Goal: Transaction & Acquisition: Purchase product/service

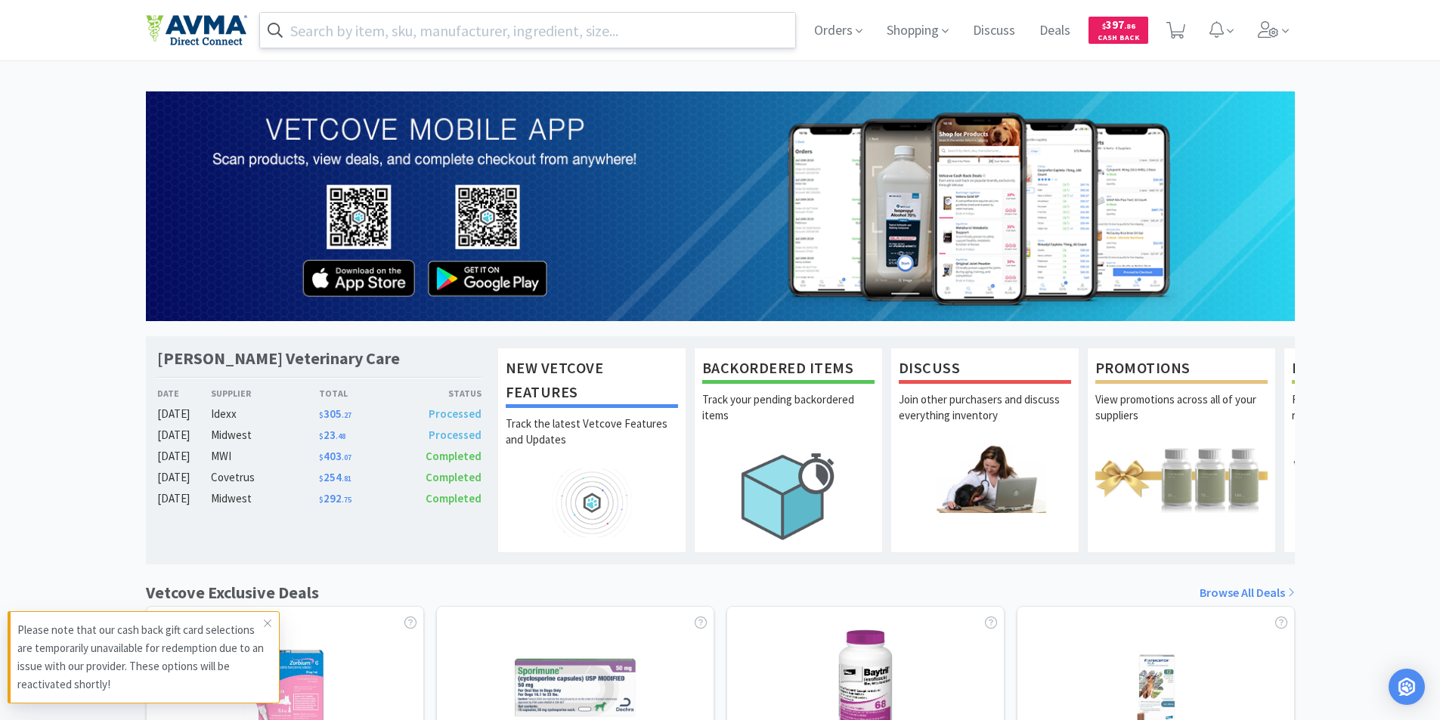
drag, startPoint x: 334, startPoint y: 36, endPoint x: 347, endPoint y: 39, distance: 13.4
click at [334, 35] on input "text" at bounding box center [528, 30] width 536 height 35
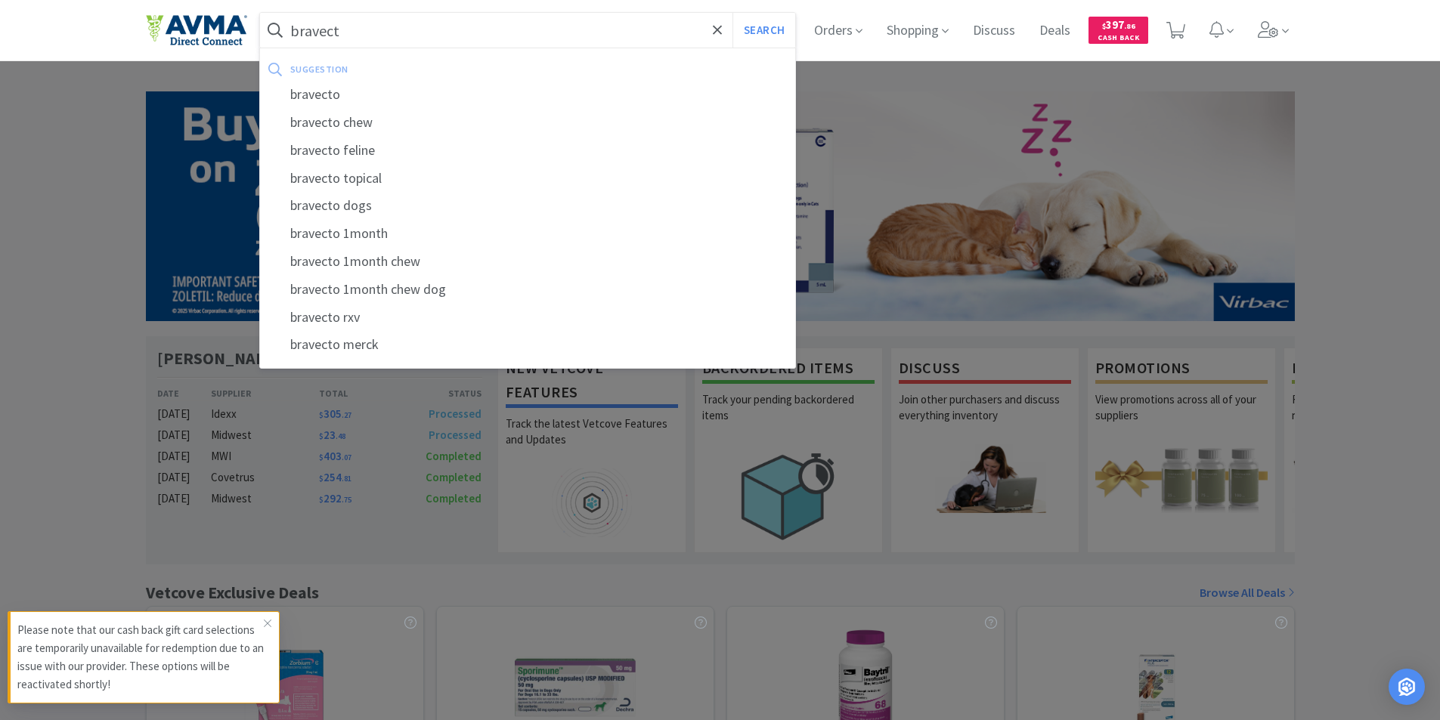
click at [342, 153] on div "bravecto feline" at bounding box center [528, 151] width 536 height 28
type input "bravecto feline"
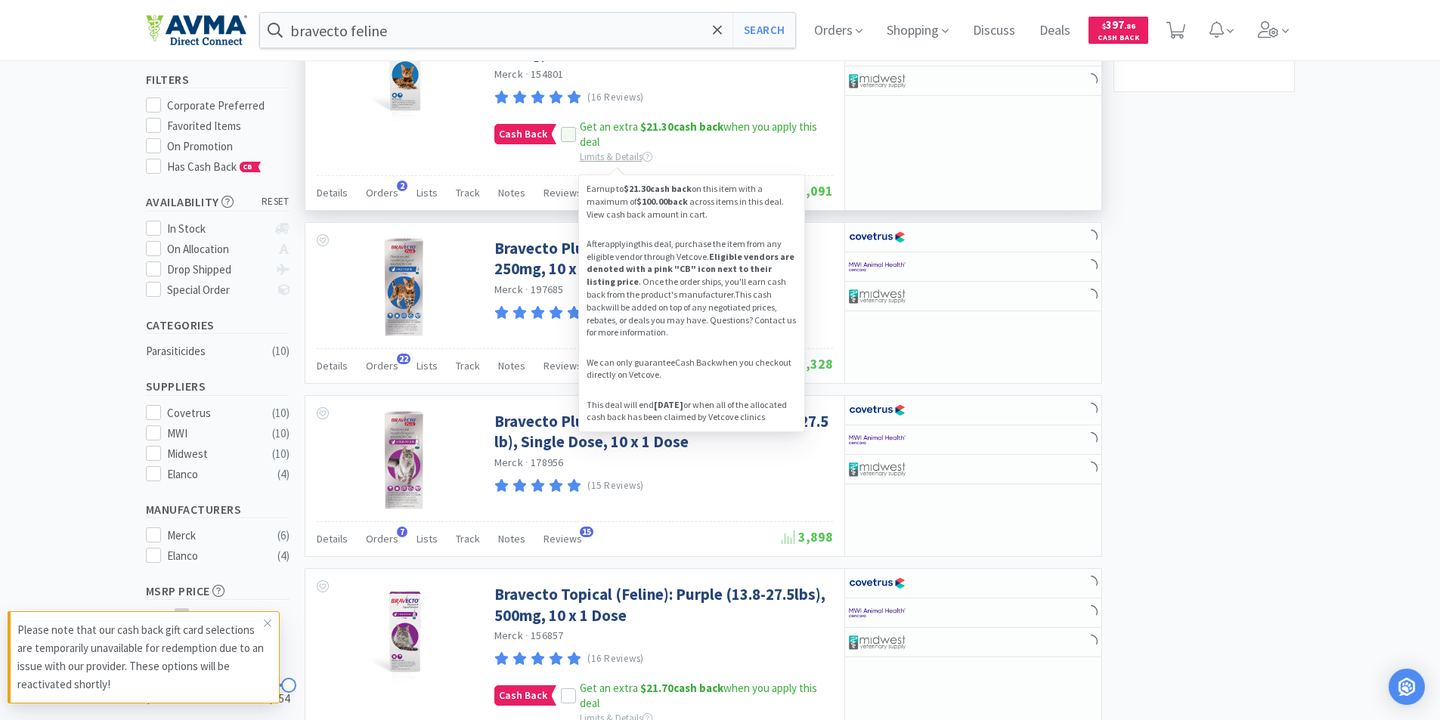
scroll to position [227, 0]
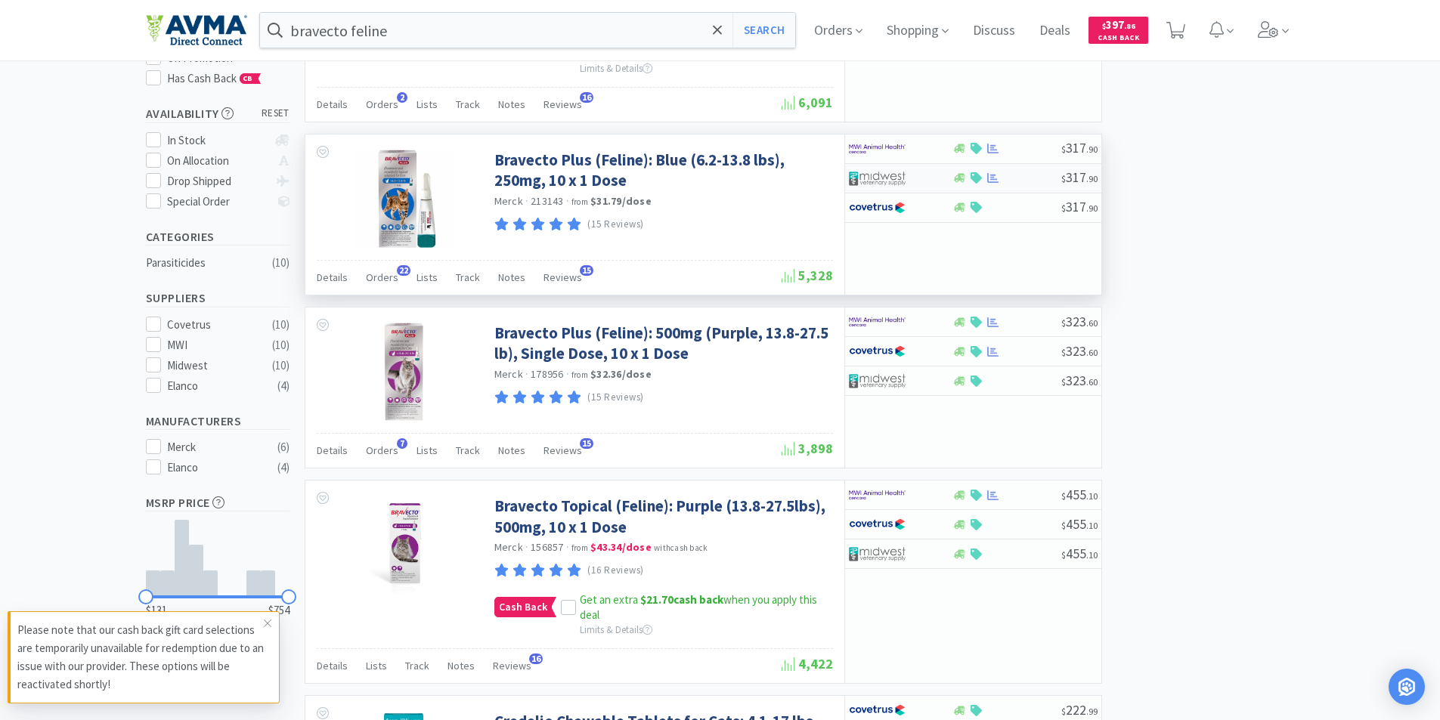
click at [878, 181] on img at bounding box center [877, 178] width 57 height 23
select select "1"
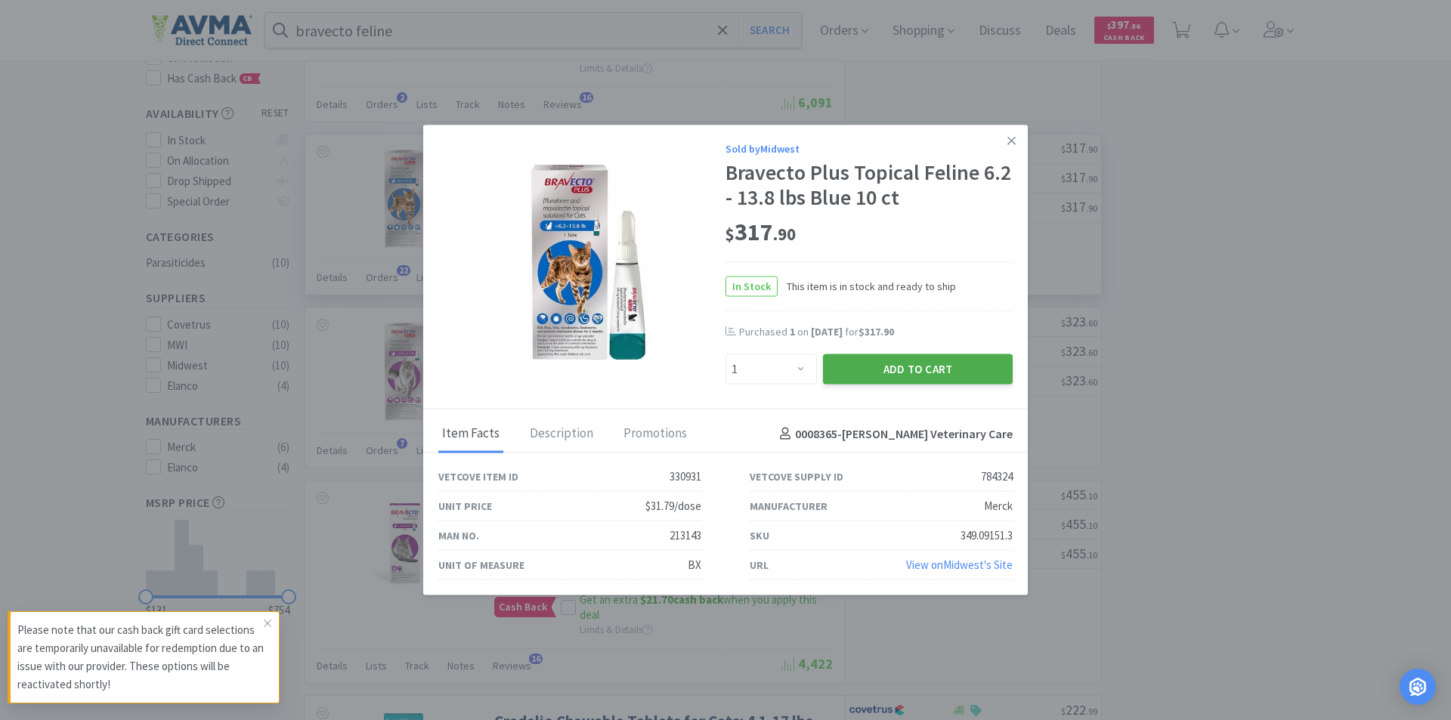
click at [893, 370] on button "Add to Cart" at bounding box center [918, 370] width 190 height 30
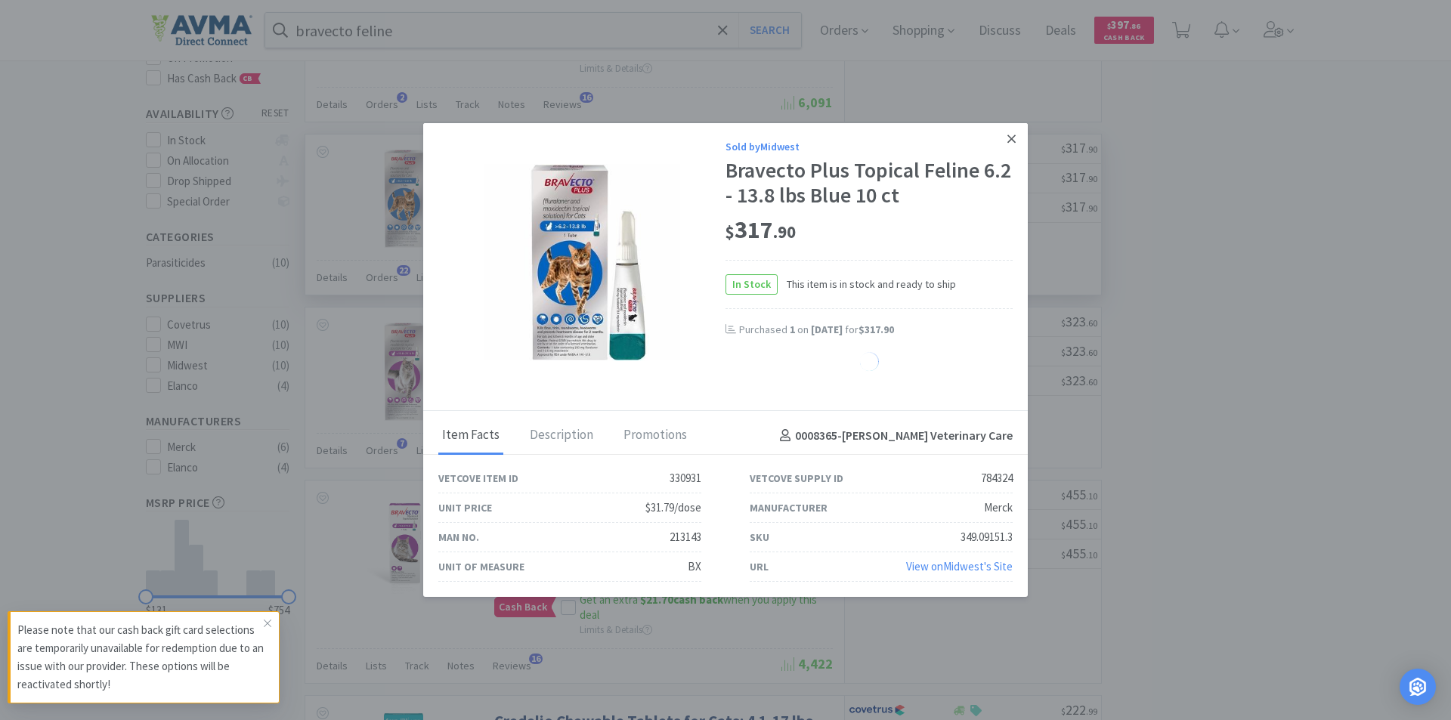
click at [1010, 134] on icon at bounding box center [1012, 139] width 8 height 14
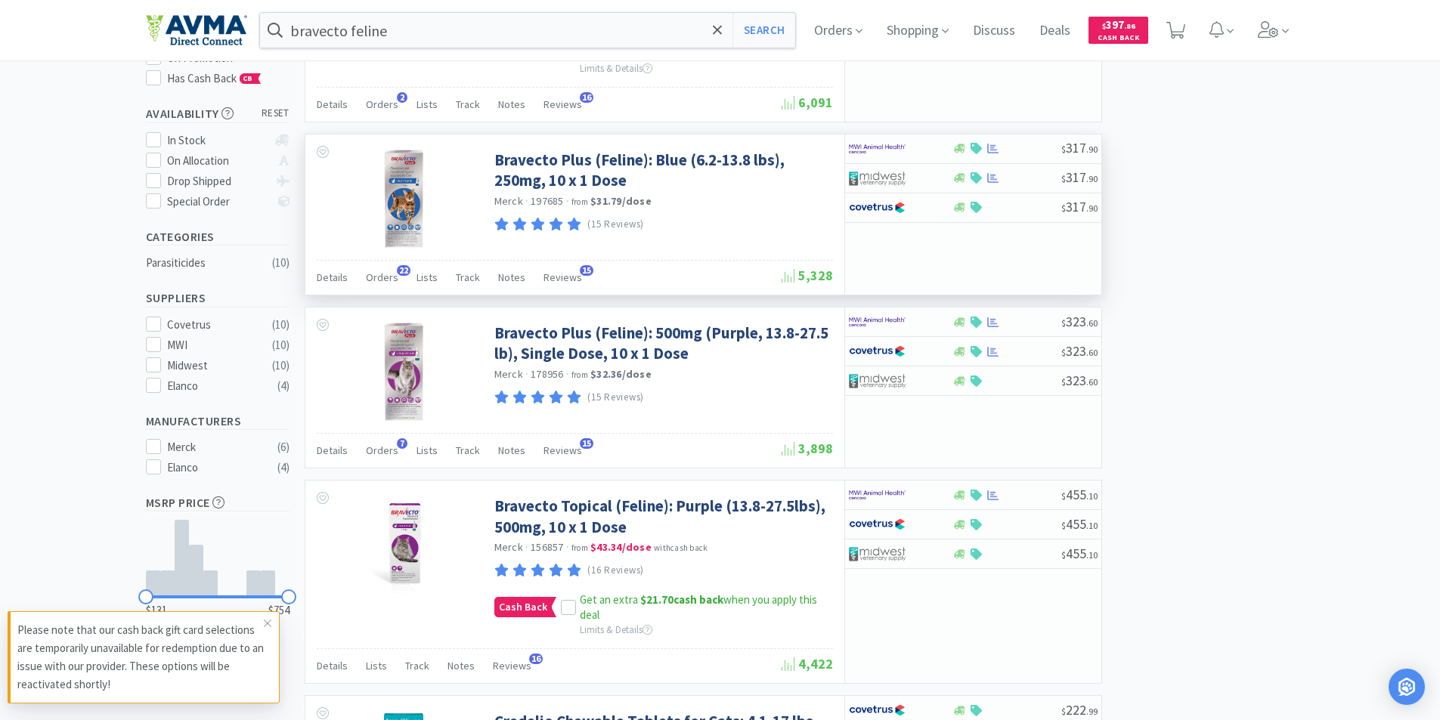
select select "1"
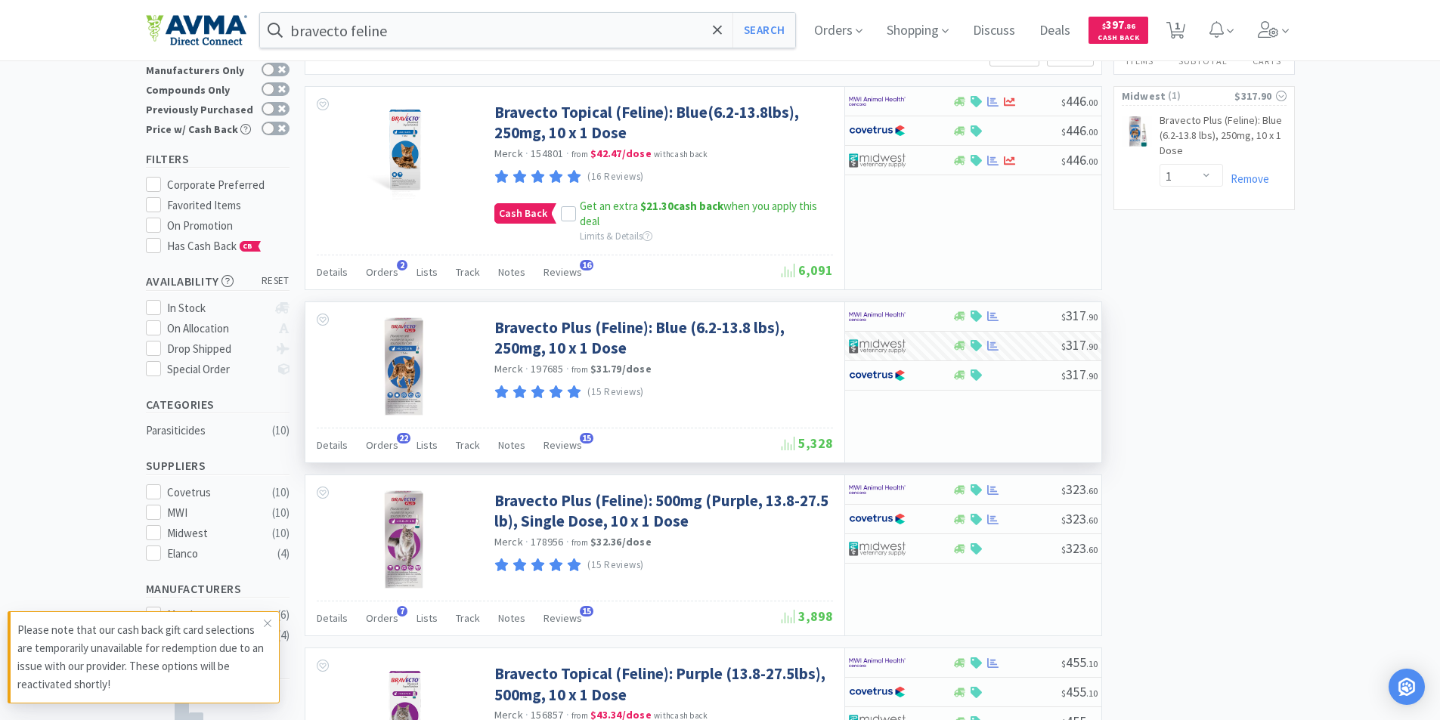
scroll to position [0, 0]
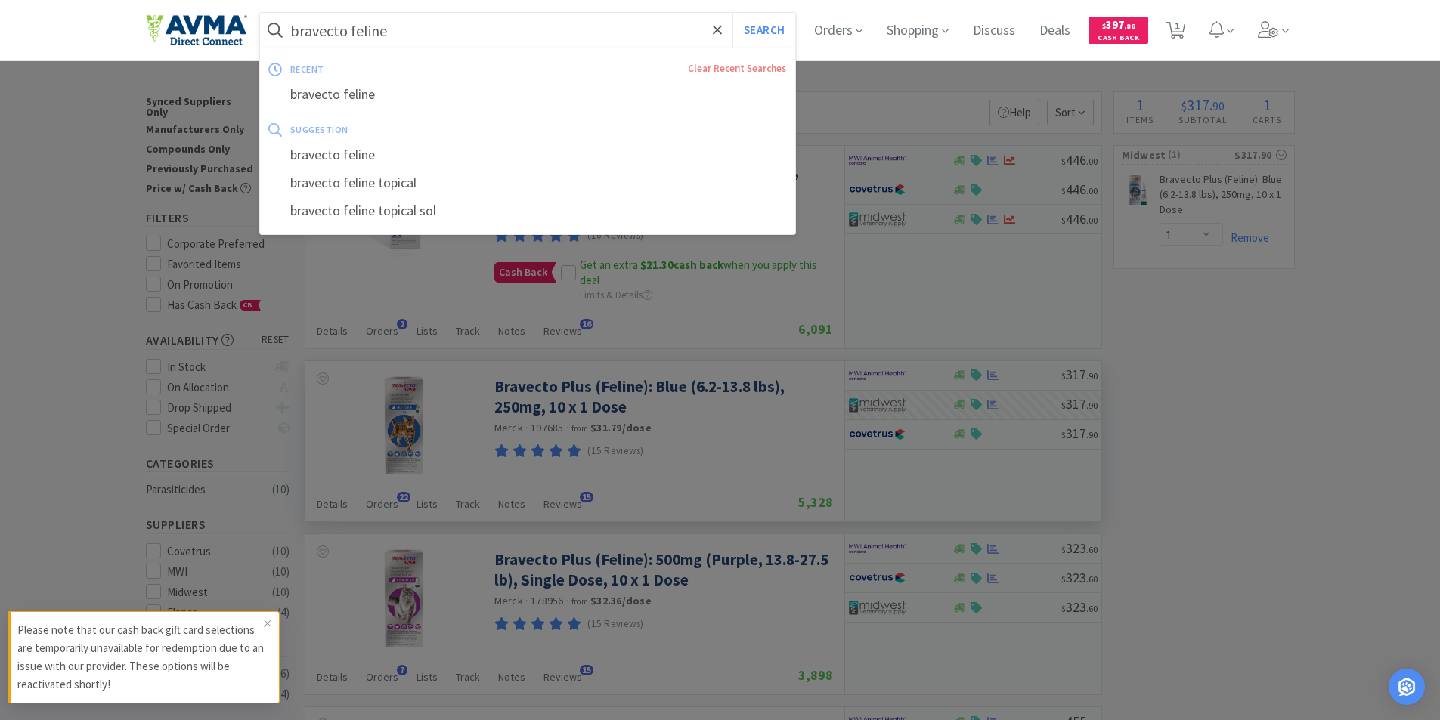
click at [407, 33] on input "bravecto feline" at bounding box center [528, 30] width 536 height 35
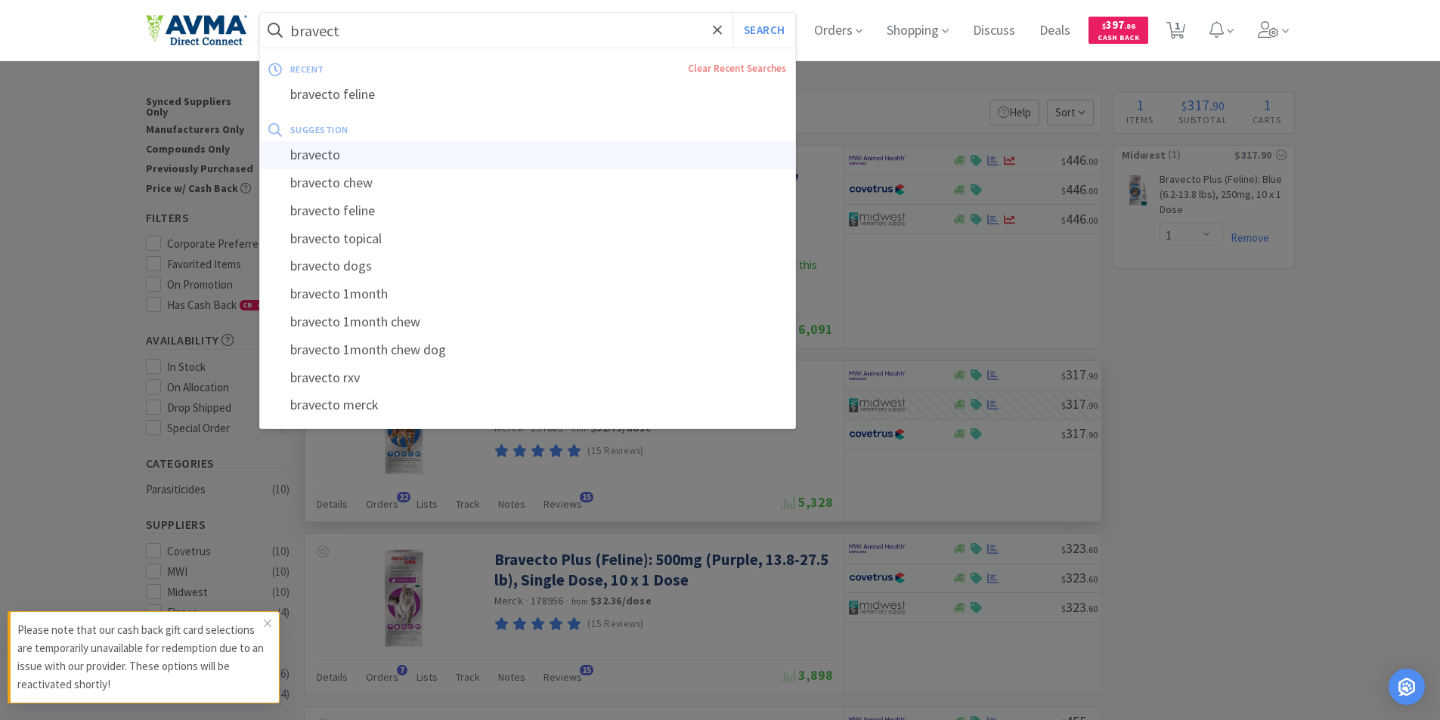
click at [318, 154] on div "bravecto" at bounding box center [528, 155] width 536 height 28
type input "bravecto"
click at [318, 154] on div at bounding box center [720, 360] width 1440 height 720
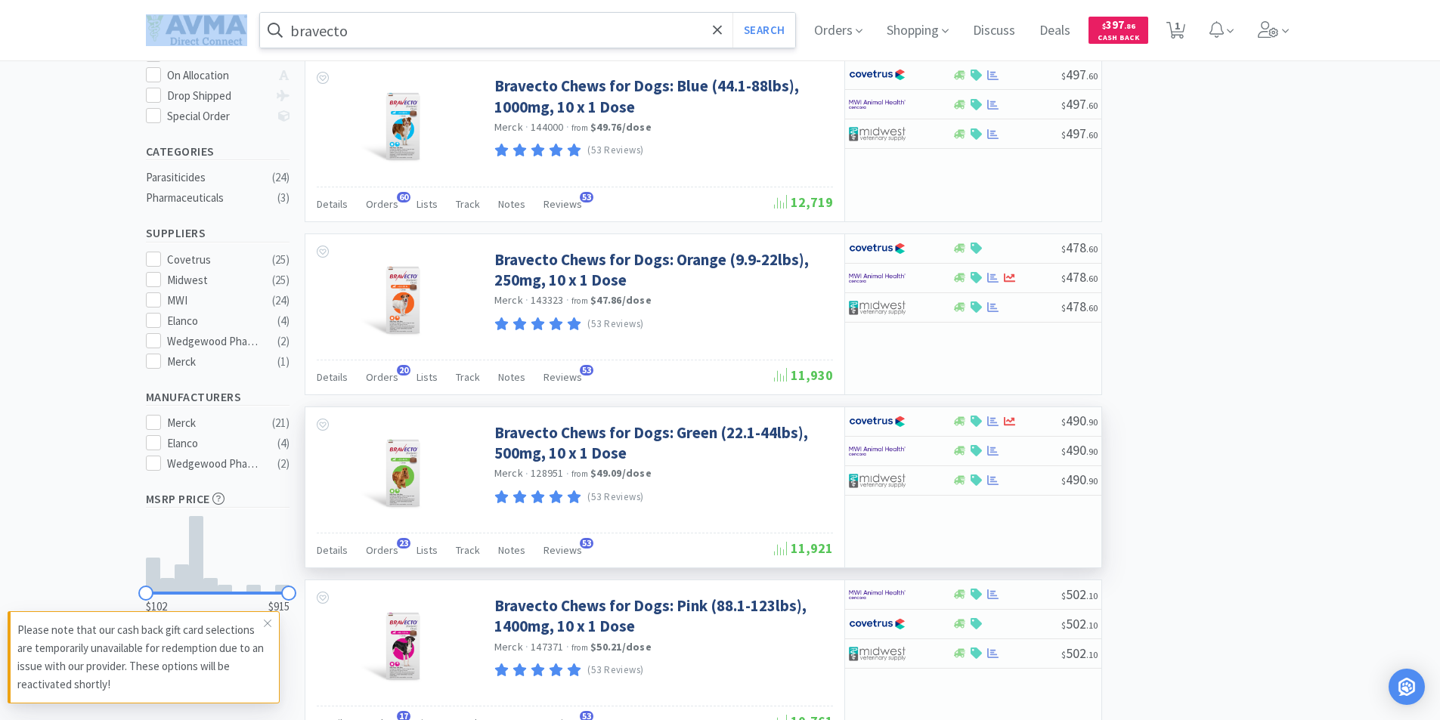
scroll to position [454, 0]
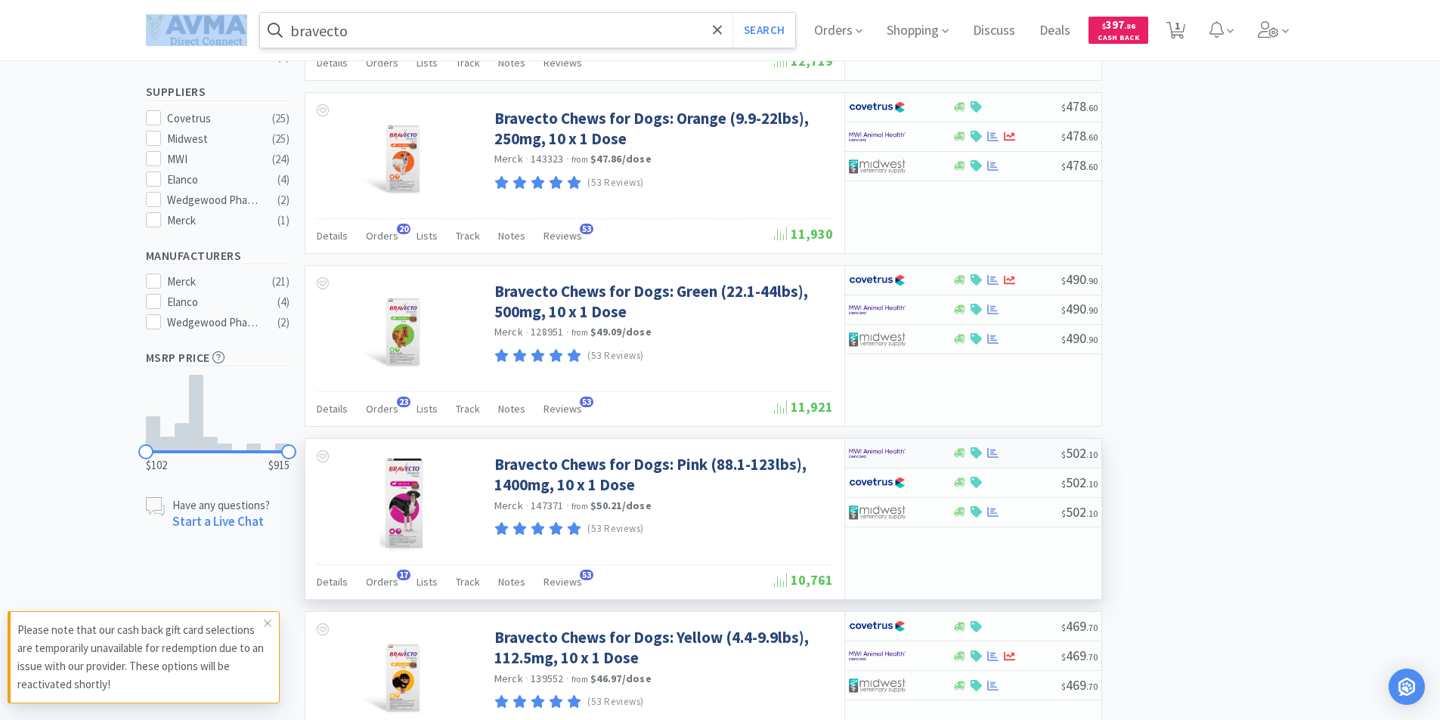
click at [869, 442] on img at bounding box center [877, 453] width 57 height 23
select select "1"
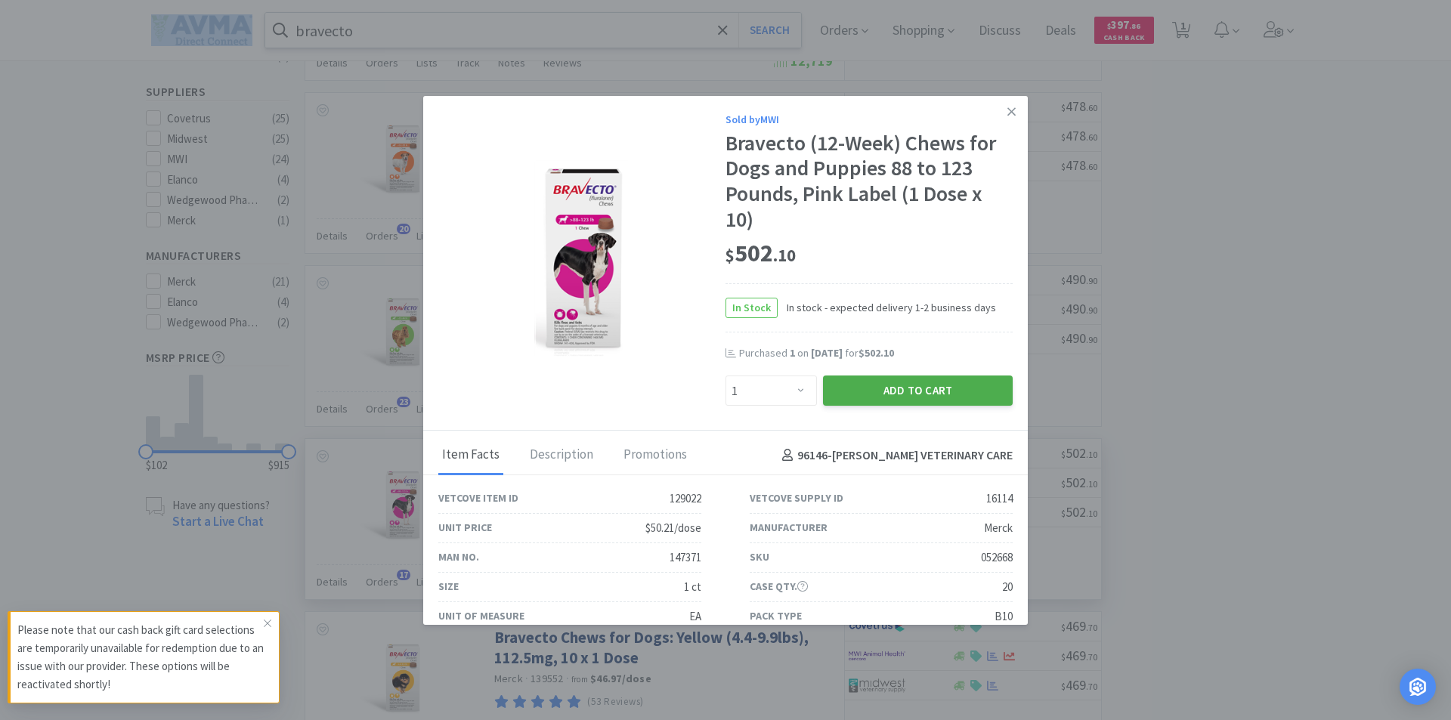
click at [900, 389] on button "Add to Cart" at bounding box center [918, 391] width 190 height 30
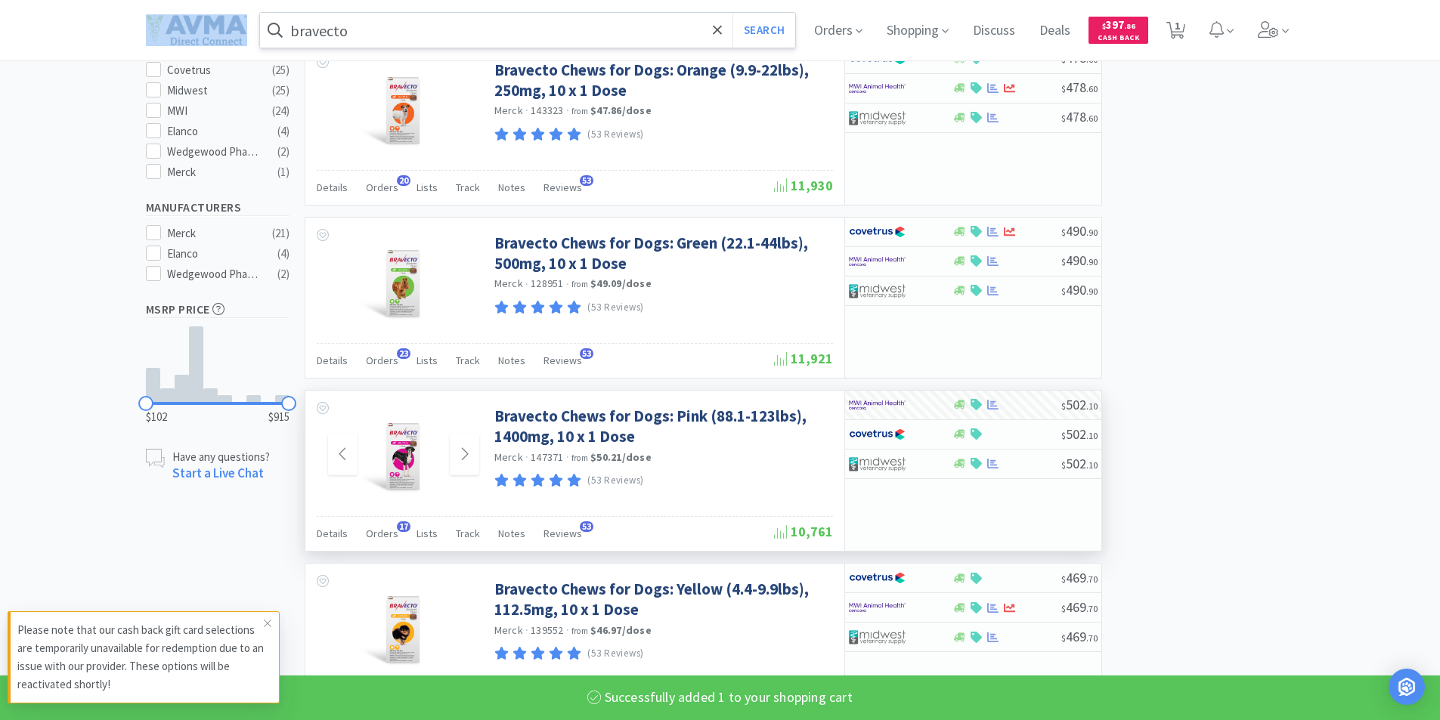
scroll to position [529, 0]
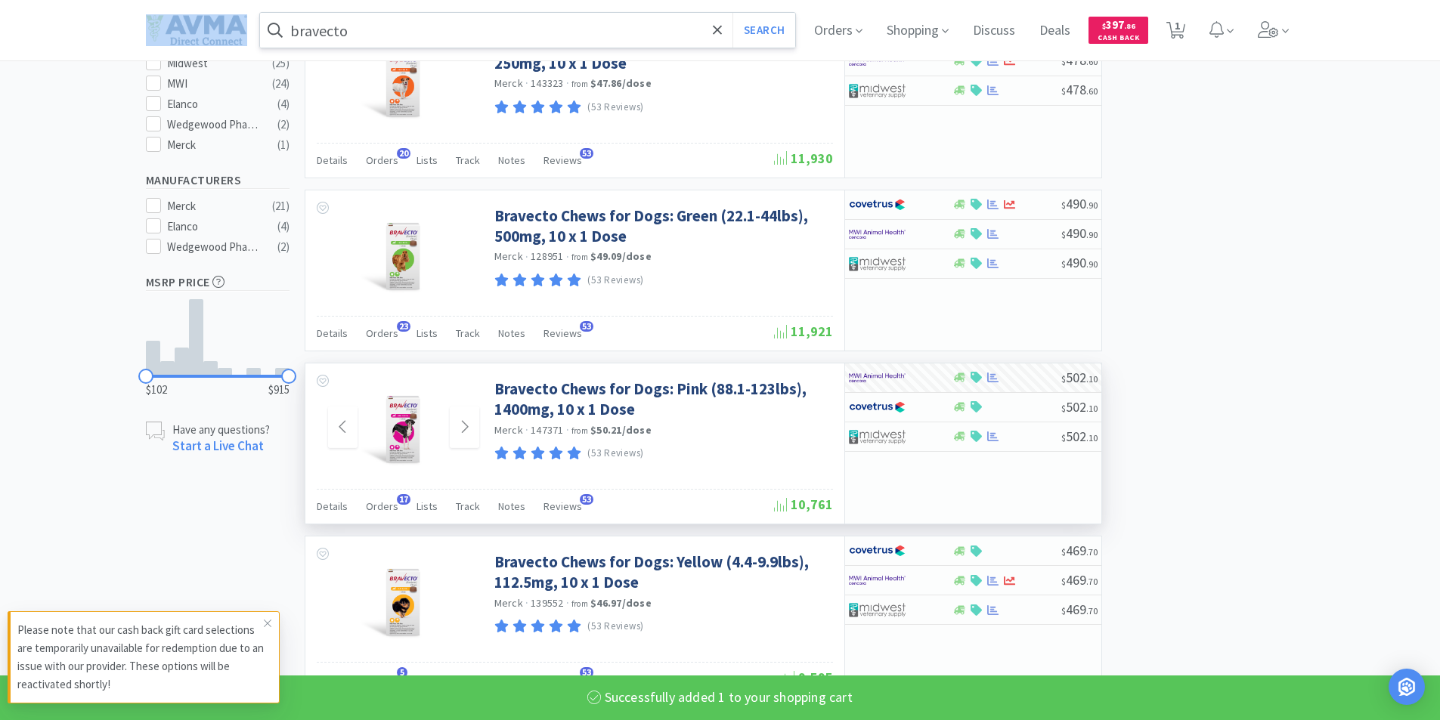
select select "1"
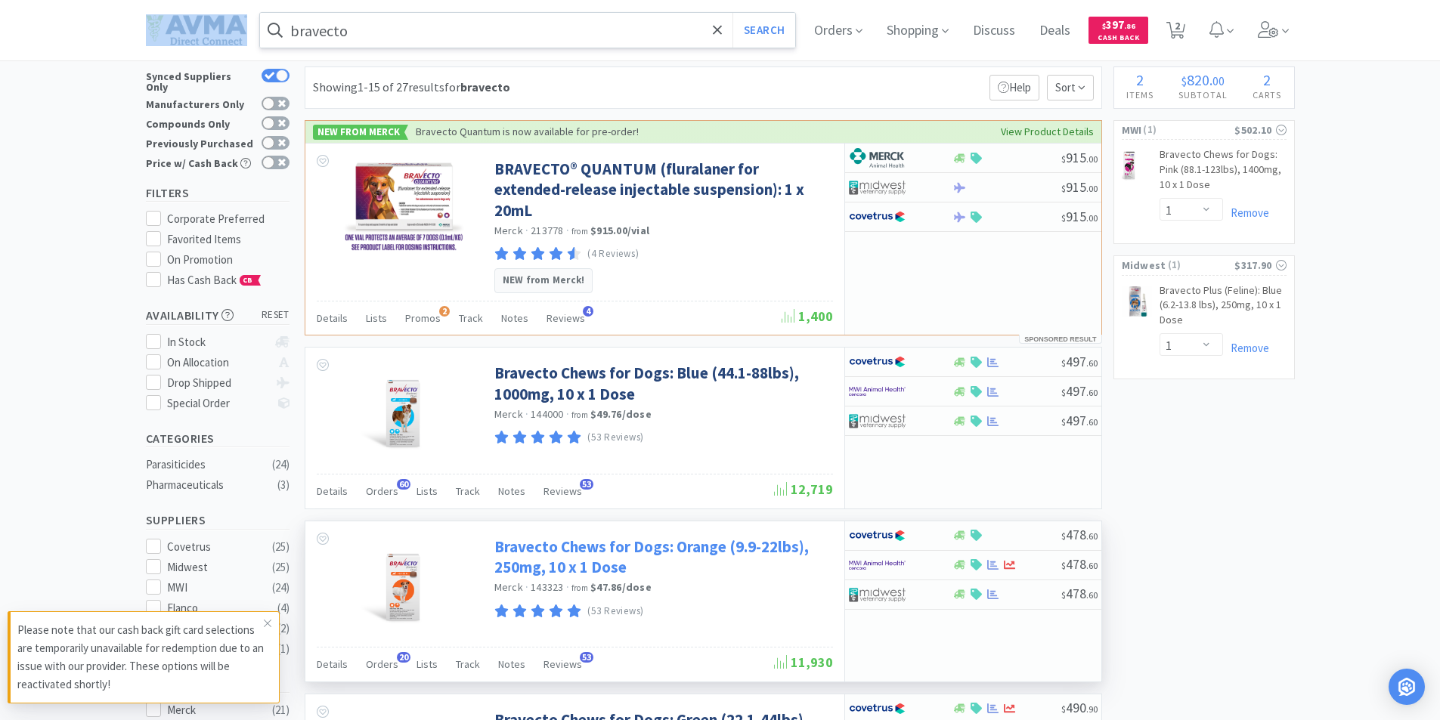
scroll to position [0, 0]
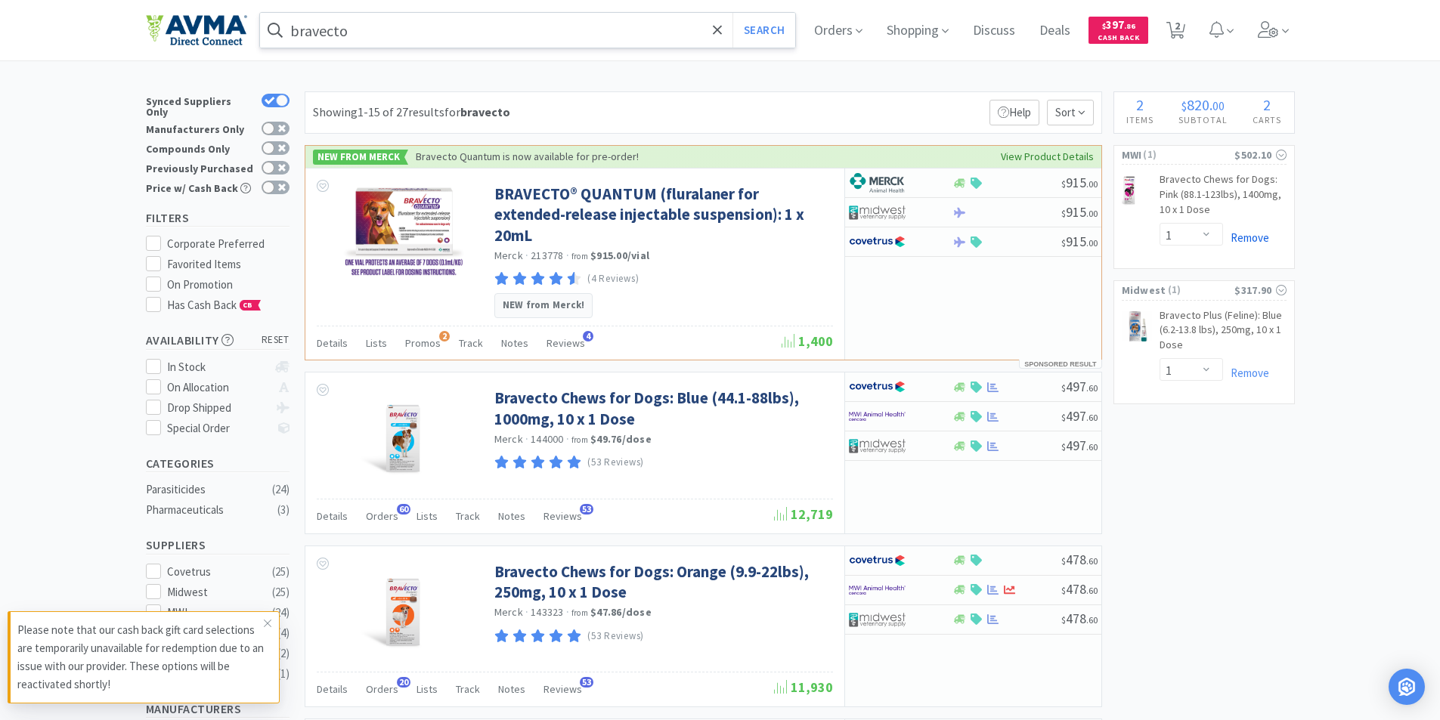
click at [1245, 237] on link "Remove" at bounding box center [1246, 238] width 46 height 14
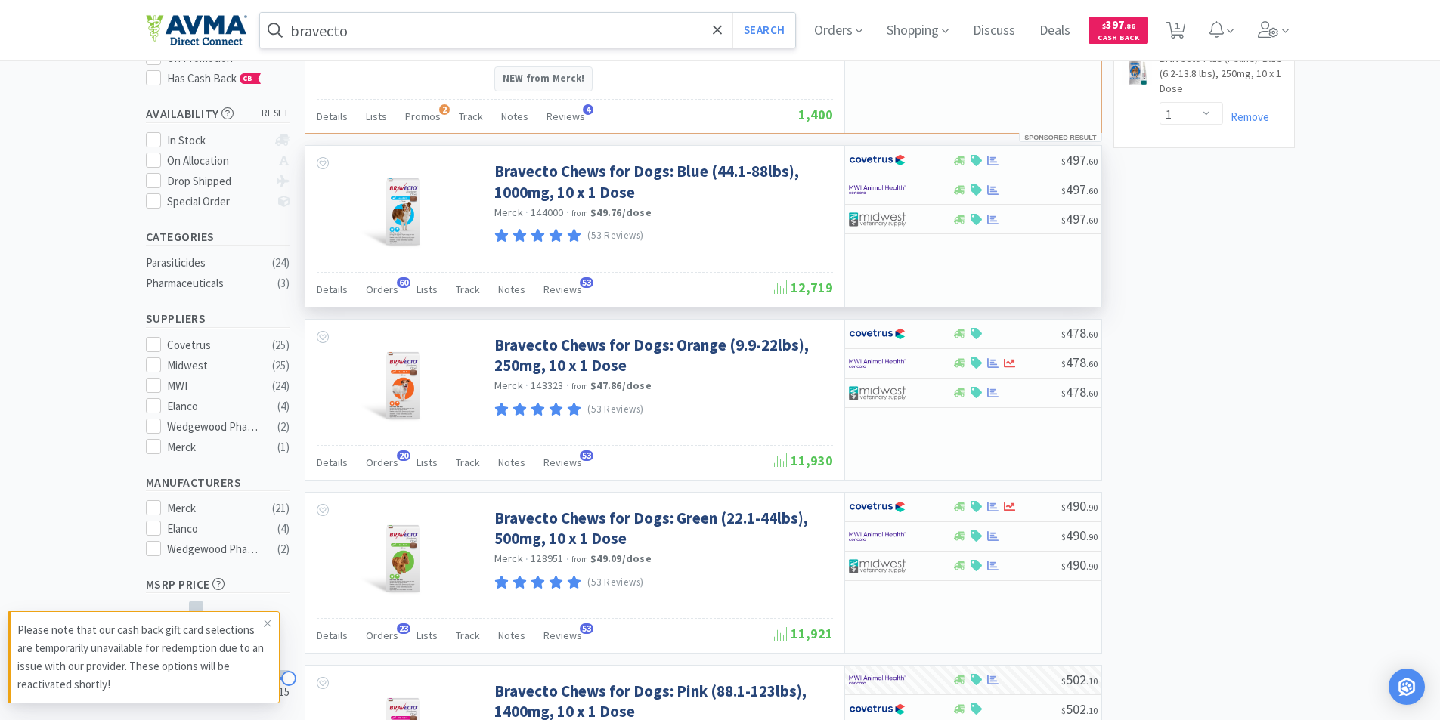
scroll to position [378, 0]
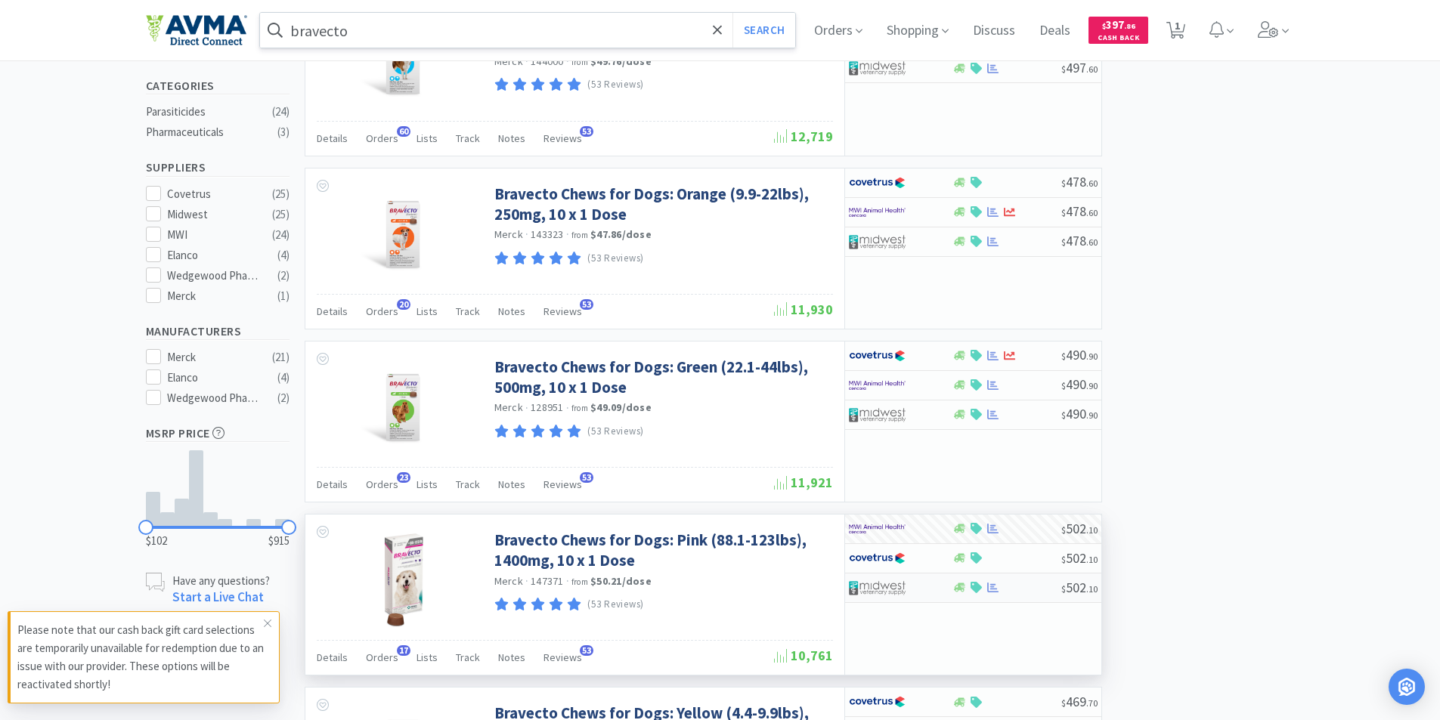
click at [877, 577] on img at bounding box center [877, 588] width 57 height 23
select select "1"
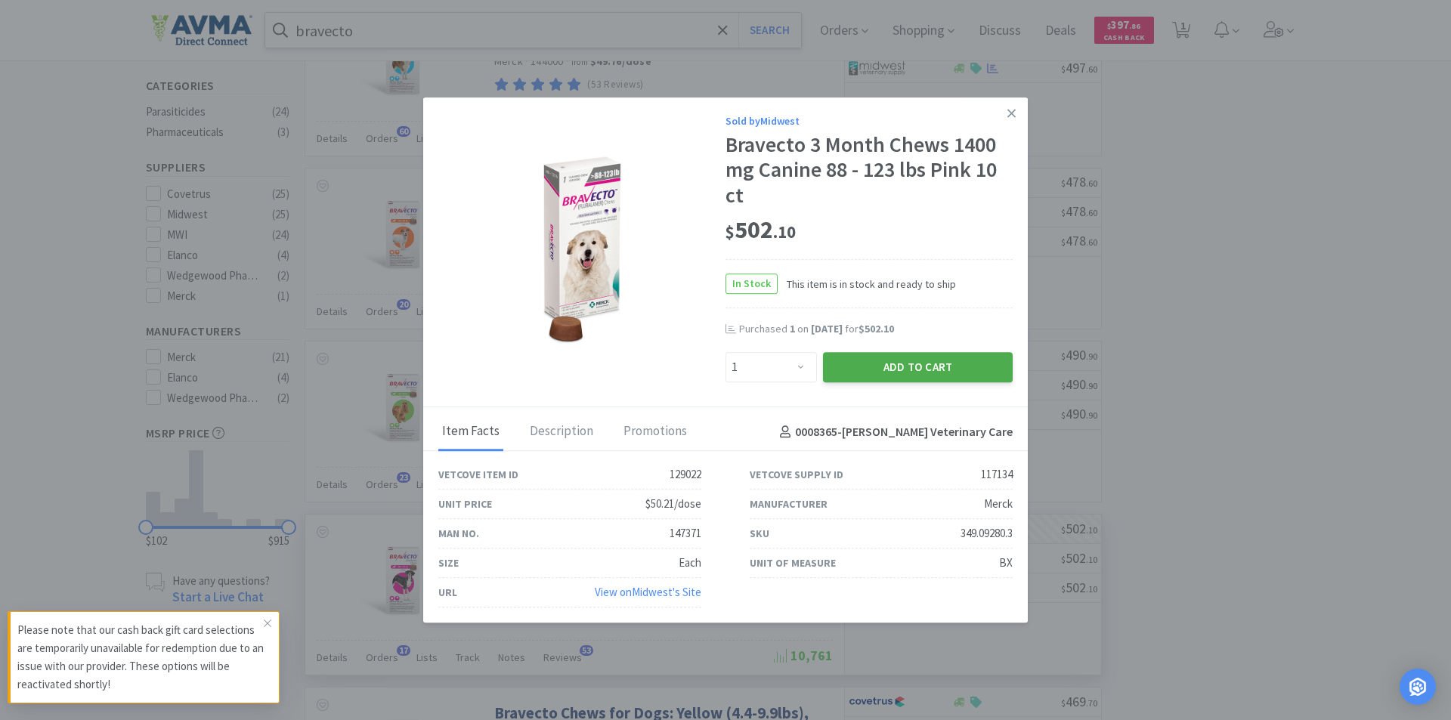
click at [897, 364] on button "Add to Cart" at bounding box center [918, 367] width 190 height 30
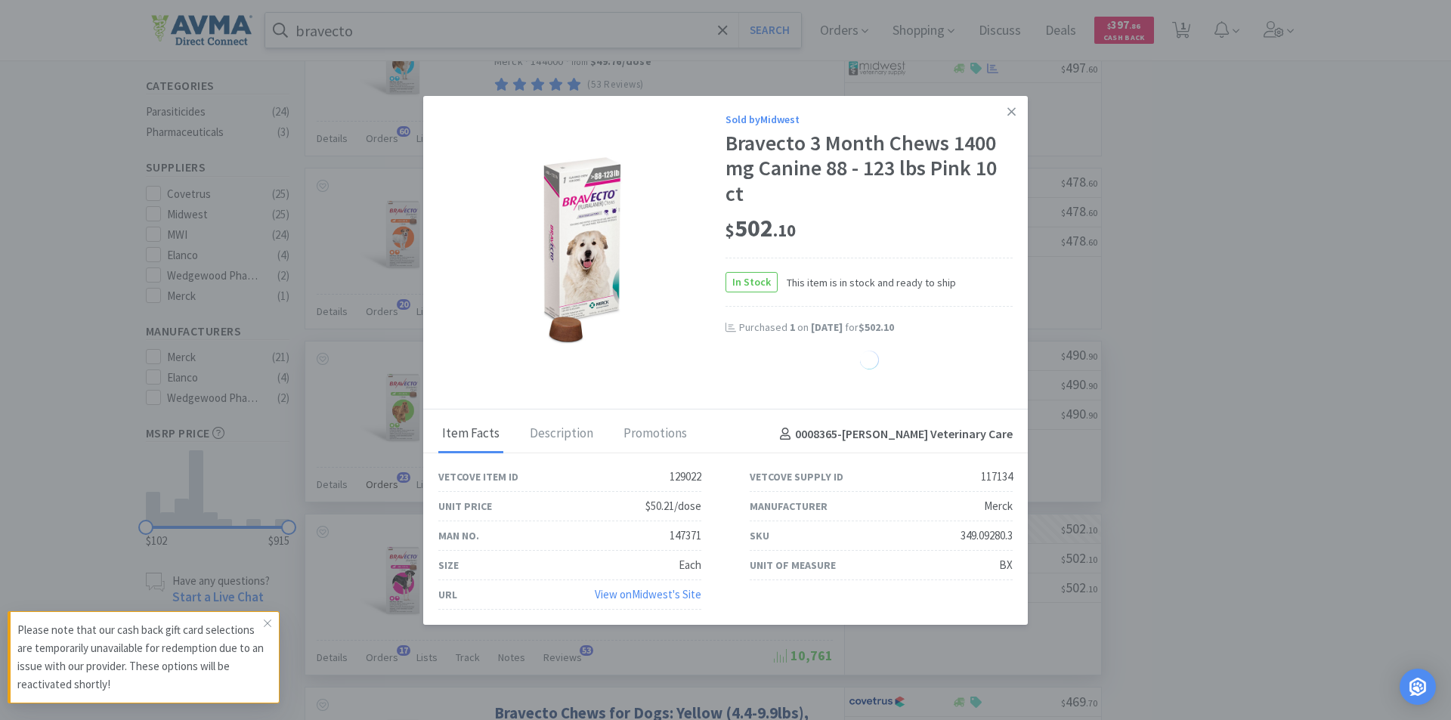
select select "1"
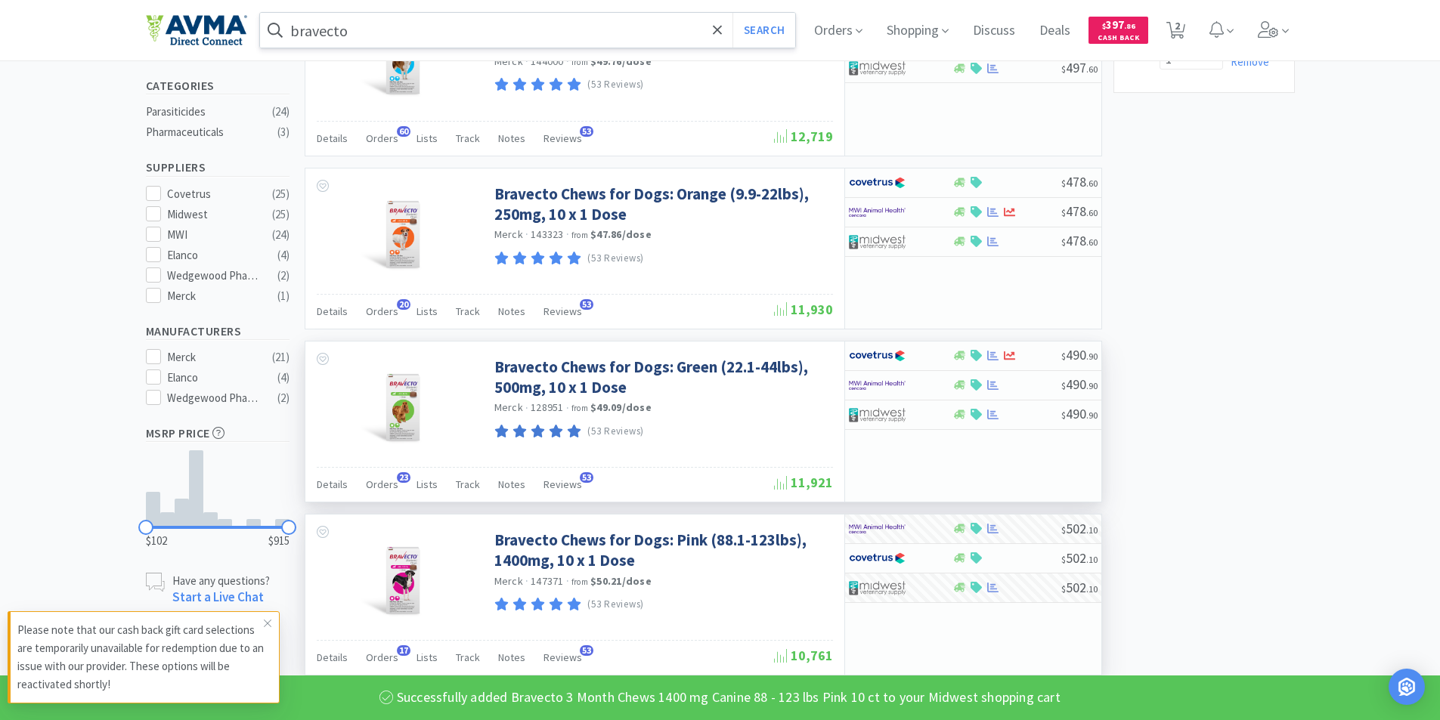
scroll to position [0, 0]
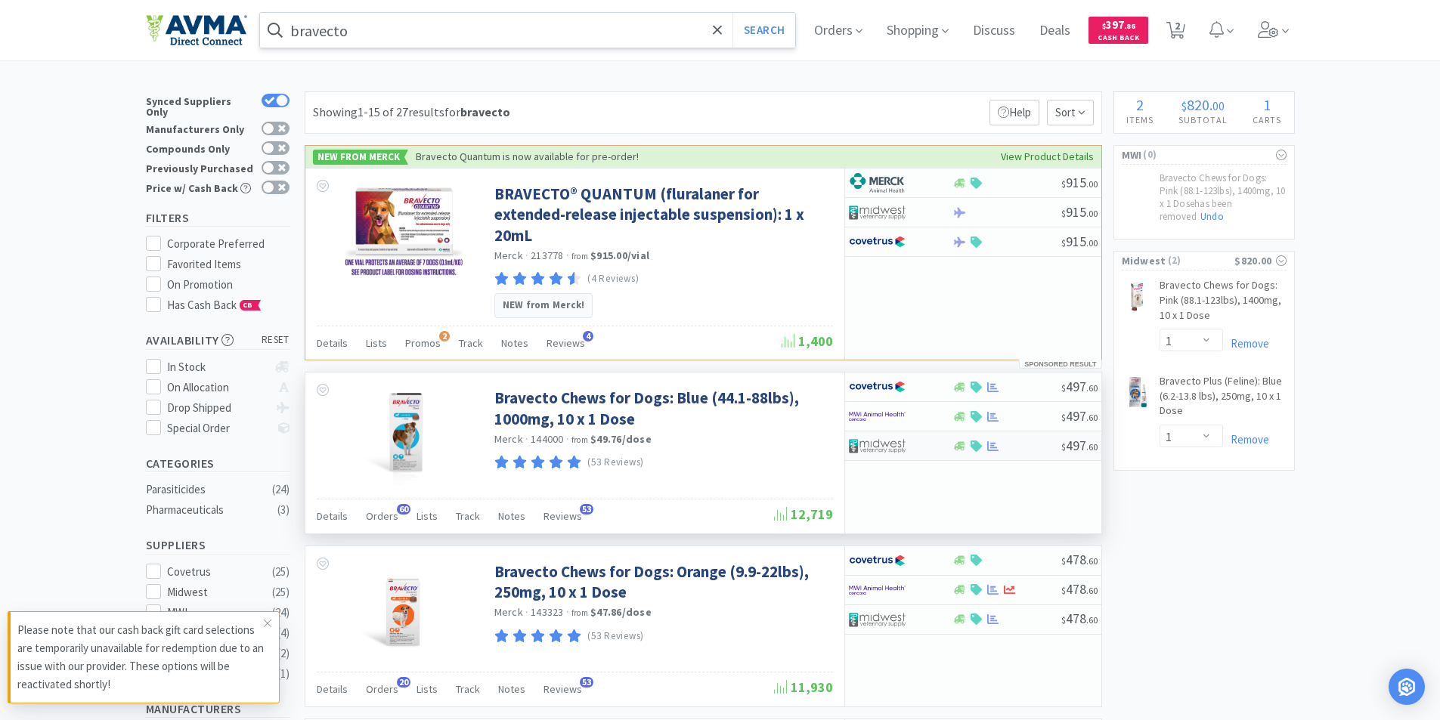
click at [874, 435] on img at bounding box center [877, 446] width 57 height 23
select select "1"
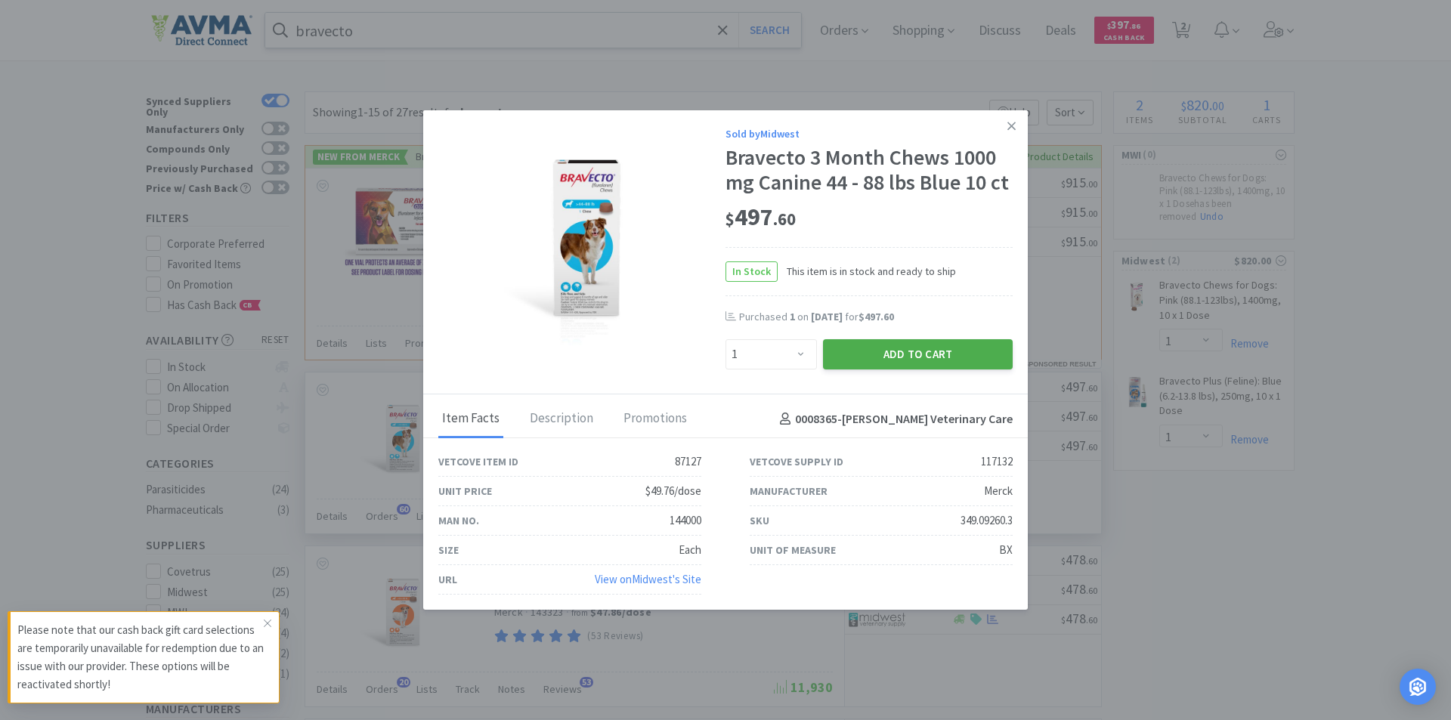
click at [889, 348] on button "Add to Cart" at bounding box center [918, 354] width 190 height 30
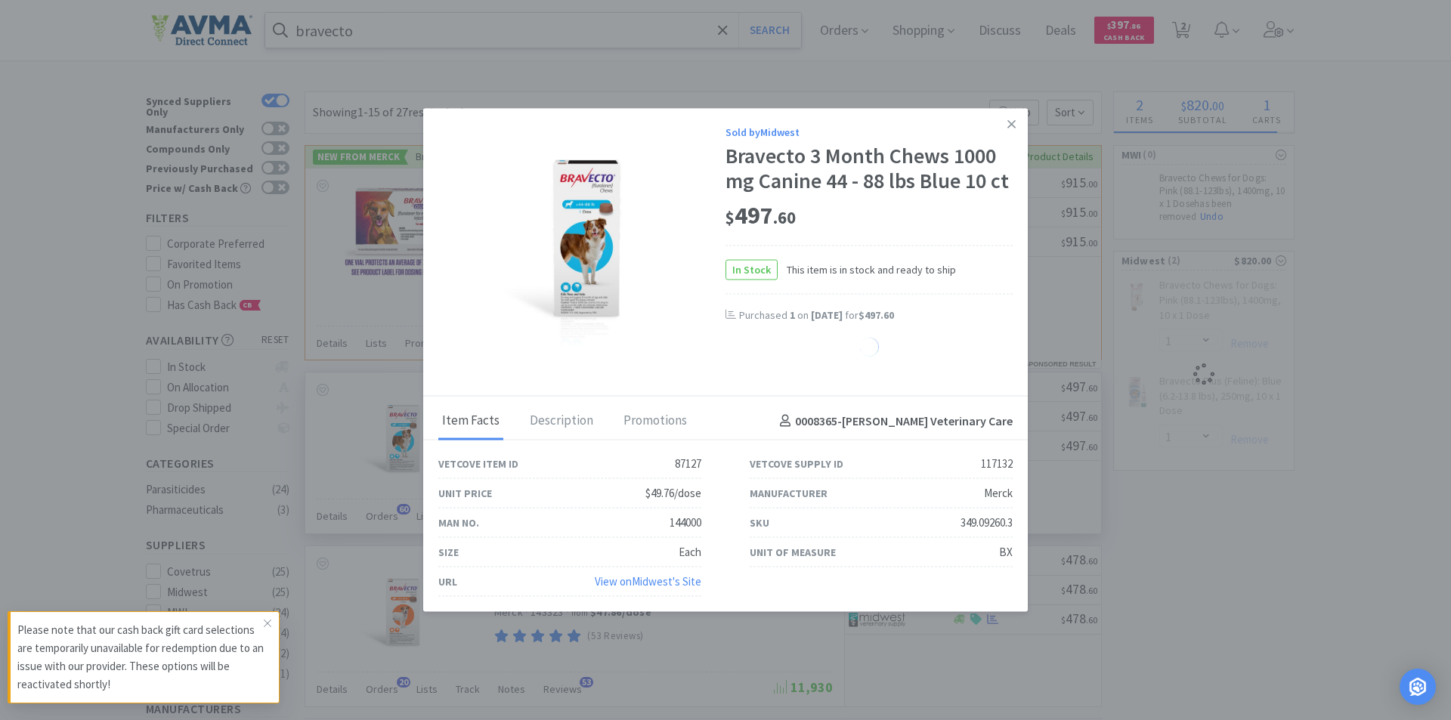
select select "1"
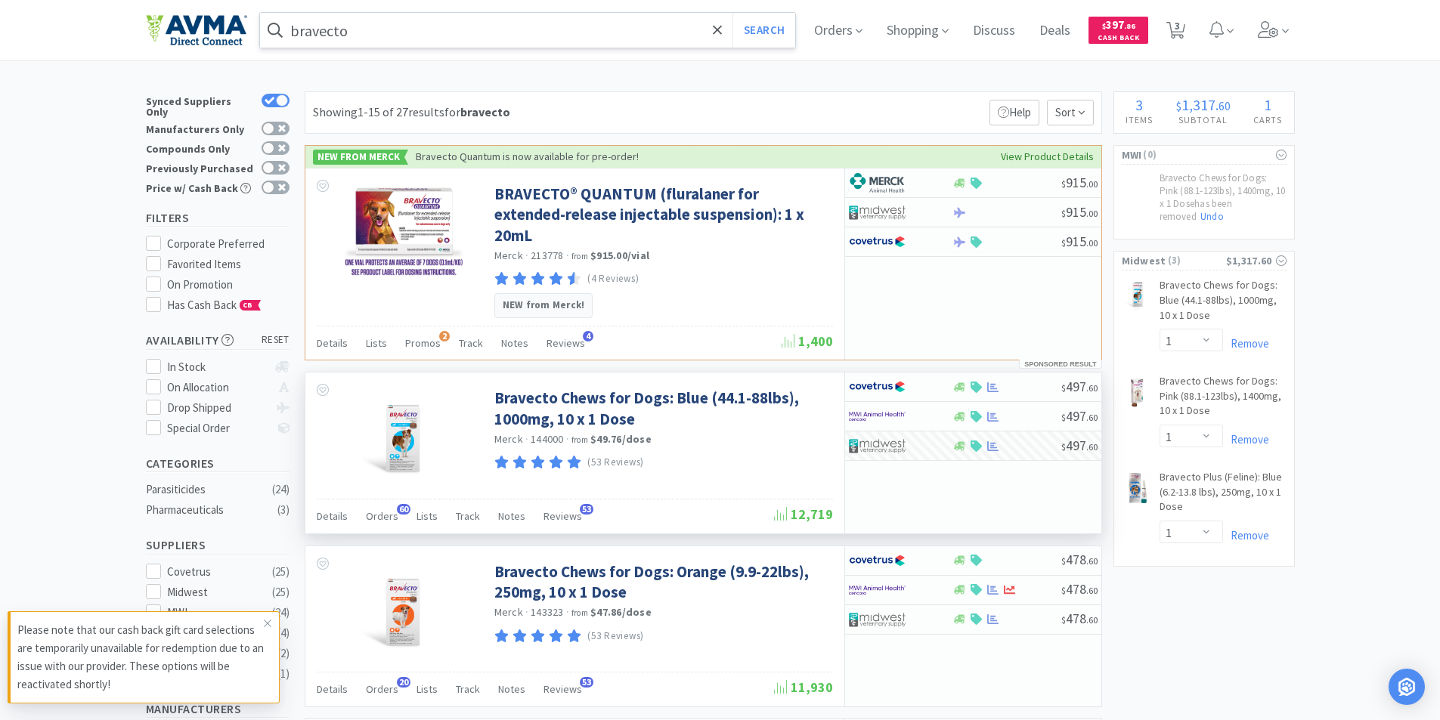
click at [361, 33] on input "bravecto" at bounding box center [528, 30] width 536 height 35
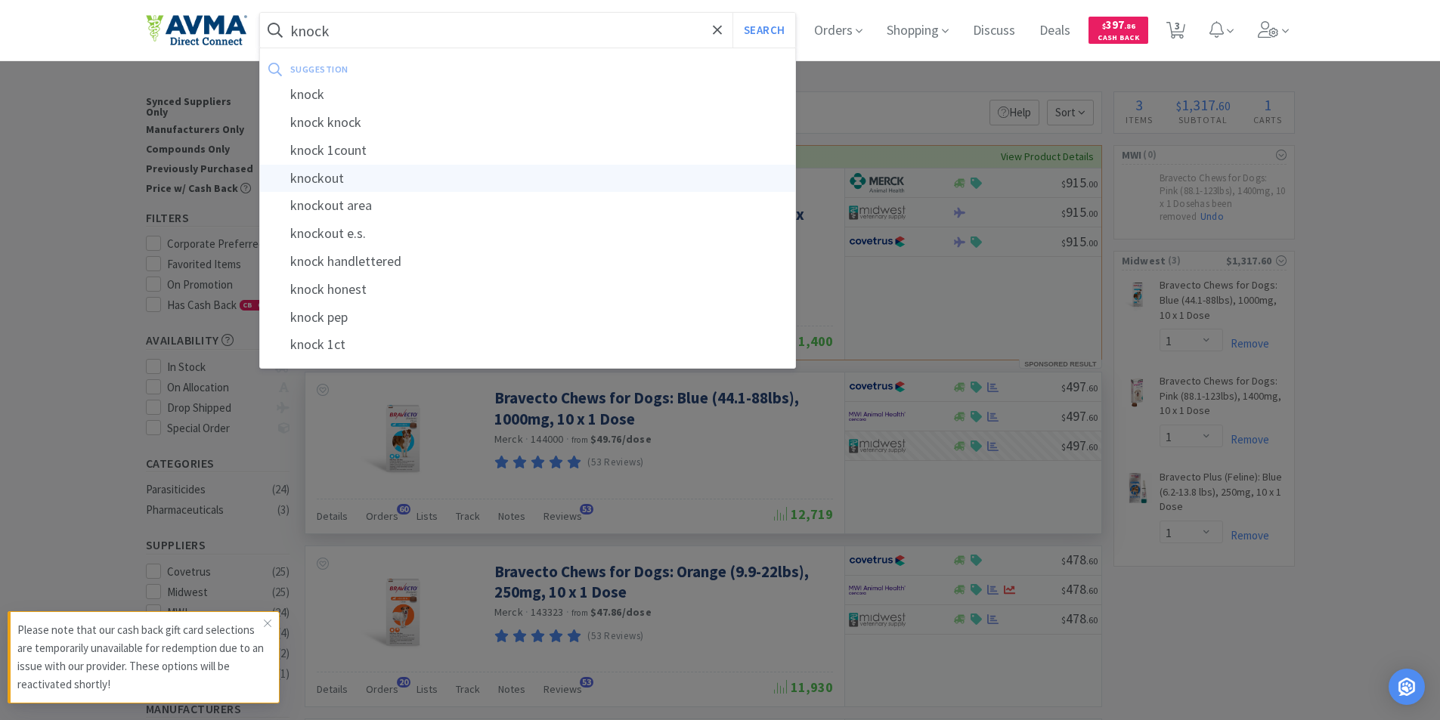
click at [334, 178] on div "knockout" at bounding box center [528, 179] width 536 height 28
type input "knockout"
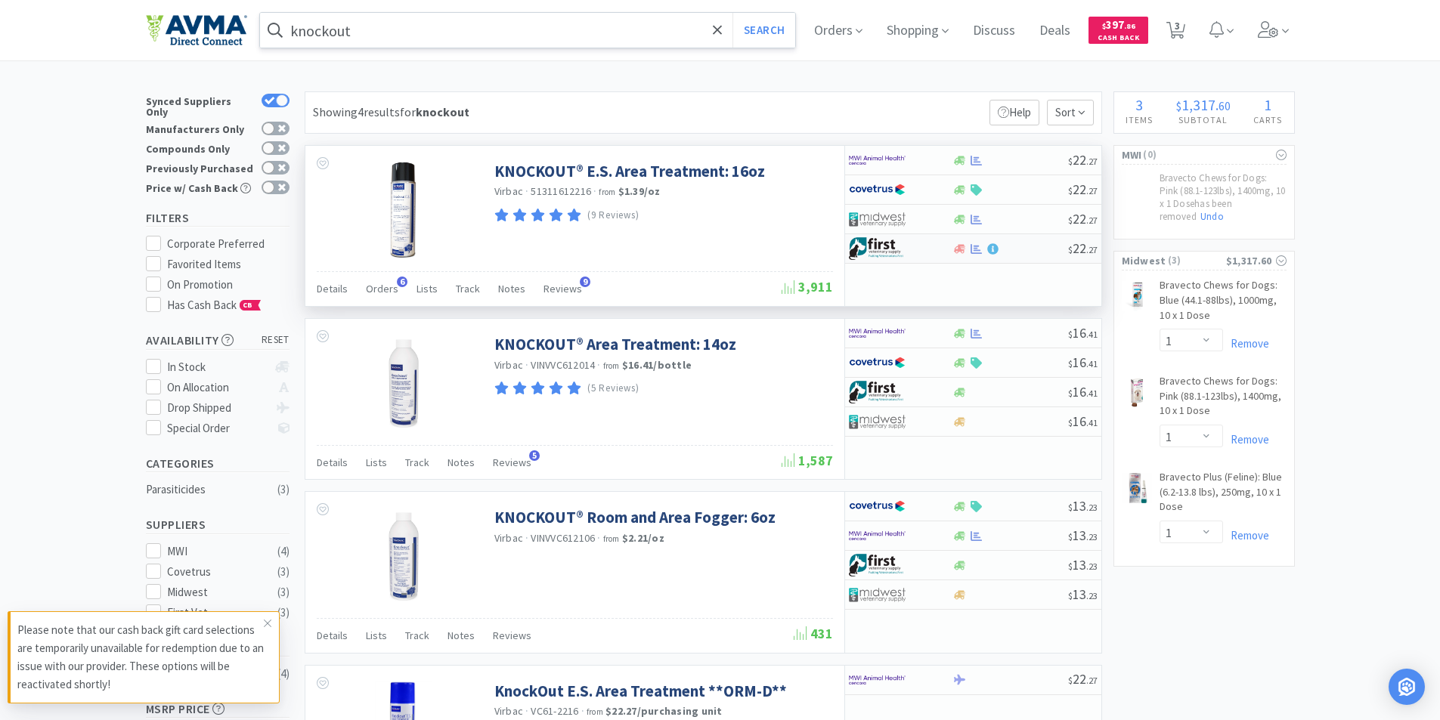
click at [875, 251] on img at bounding box center [877, 248] width 57 height 23
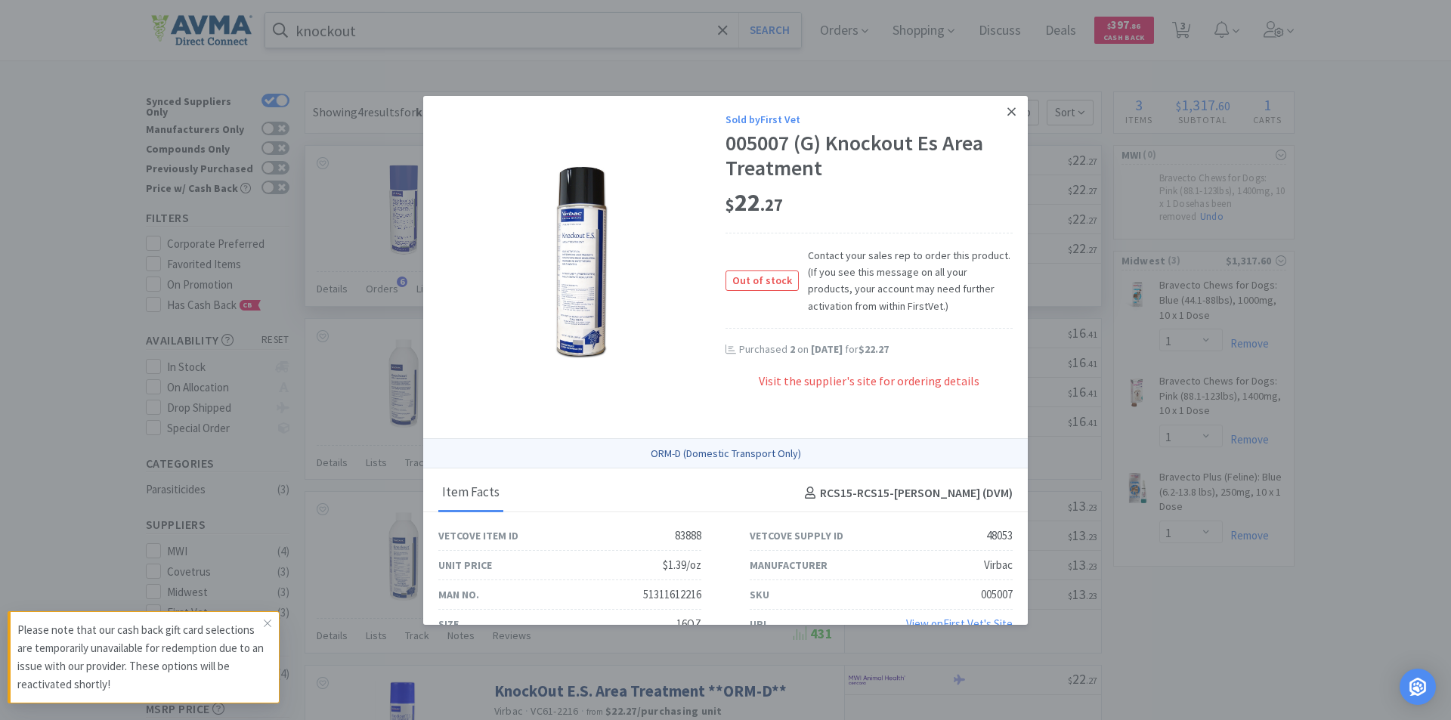
click at [999, 113] on link at bounding box center [1012, 112] width 26 height 33
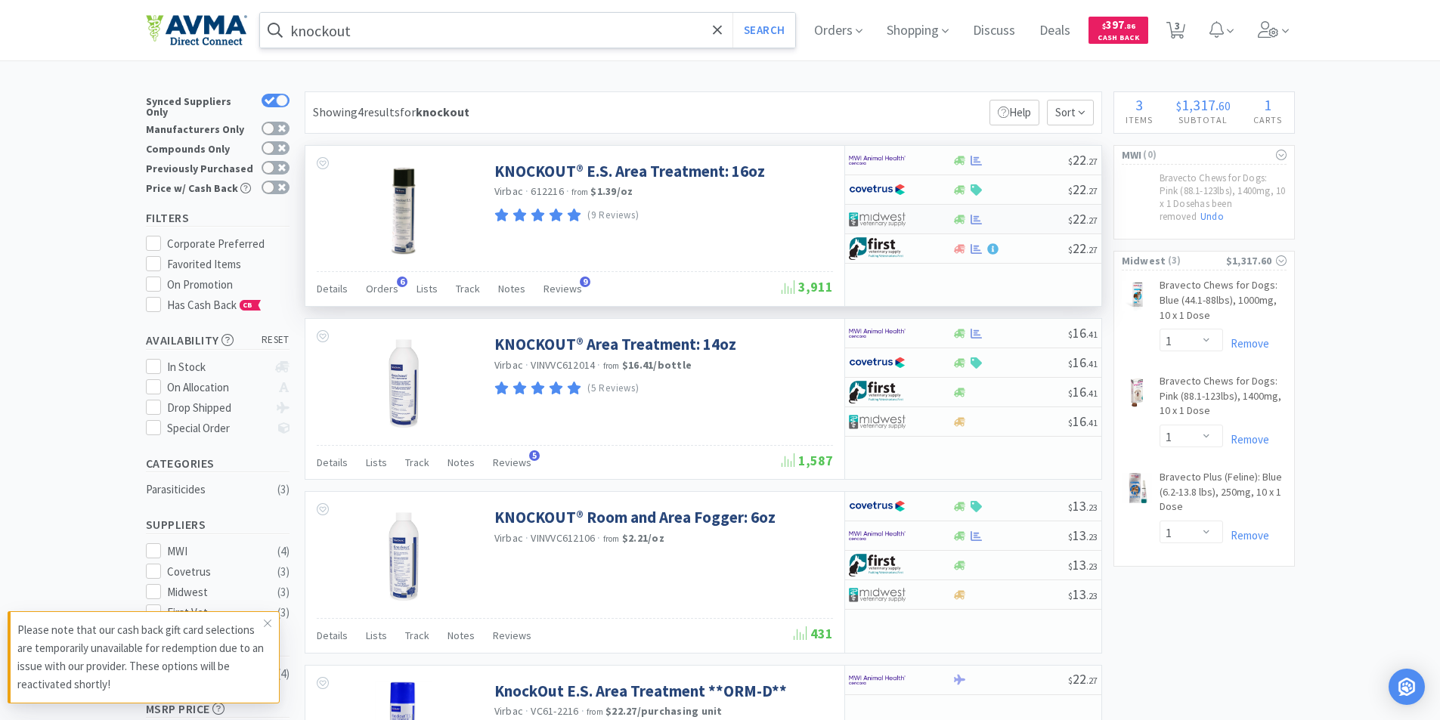
click at [881, 216] on img at bounding box center [877, 219] width 57 height 23
select select "1"
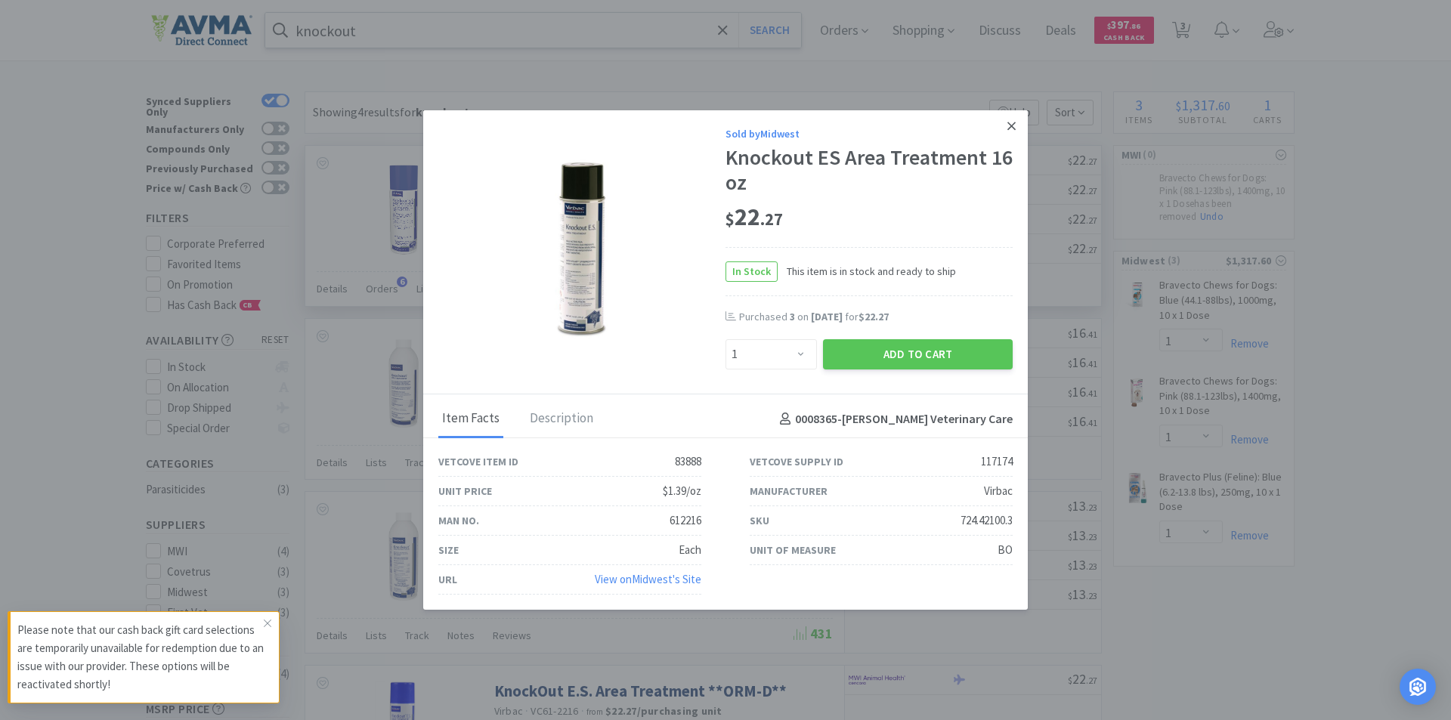
click at [1014, 124] on icon at bounding box center [1012, 126] width 8 height 8
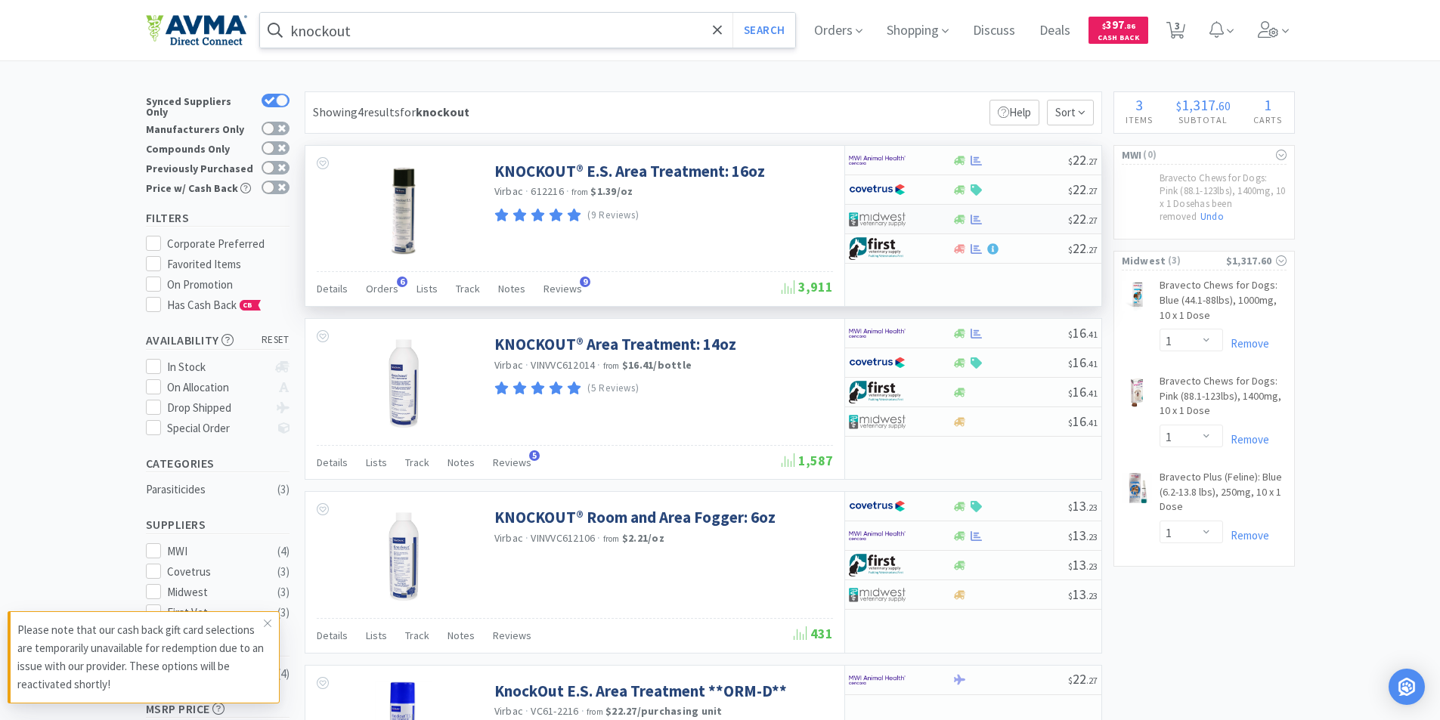
click at [886, 210] on img at bounding box center [877, 219] width 57 height 23
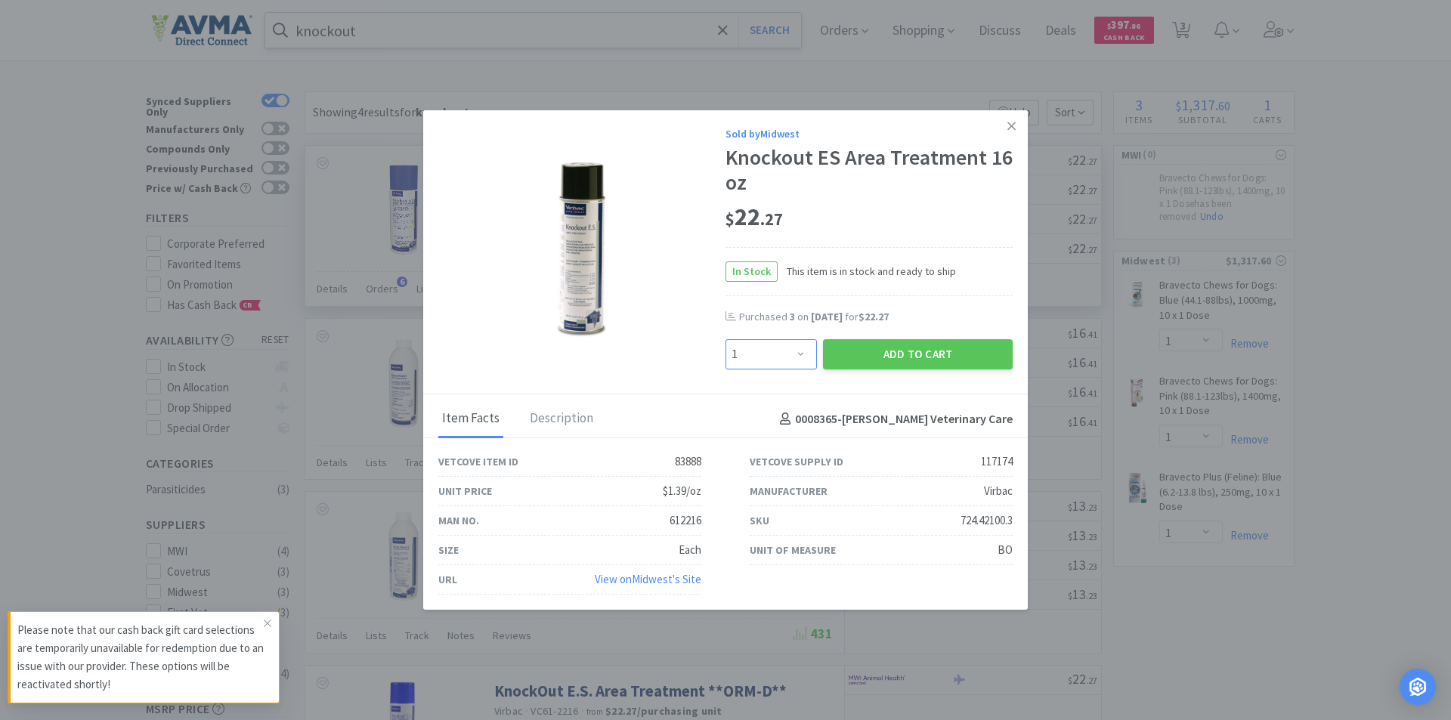
click at [803, 354] on select "Enter Quantity 1 2 3 4 5 6 7 8 9 10 11 12 13 14 15 16 17 18 19 20 Enter Quantity" at bounding box center [771, 354] width 91 height 30
select select "2"
click at [726, 339] on select "Enter Quantity 1 2 3 4 5 6 7 8 9 10 11 12 13 14 15 16 17 18 19 20 Enter Quantity" at bounding box center [771, 354] width 91 height 30
click at [905, 349] on button "Add to Cart" at bounding box center [918, 354] width 190 height 30
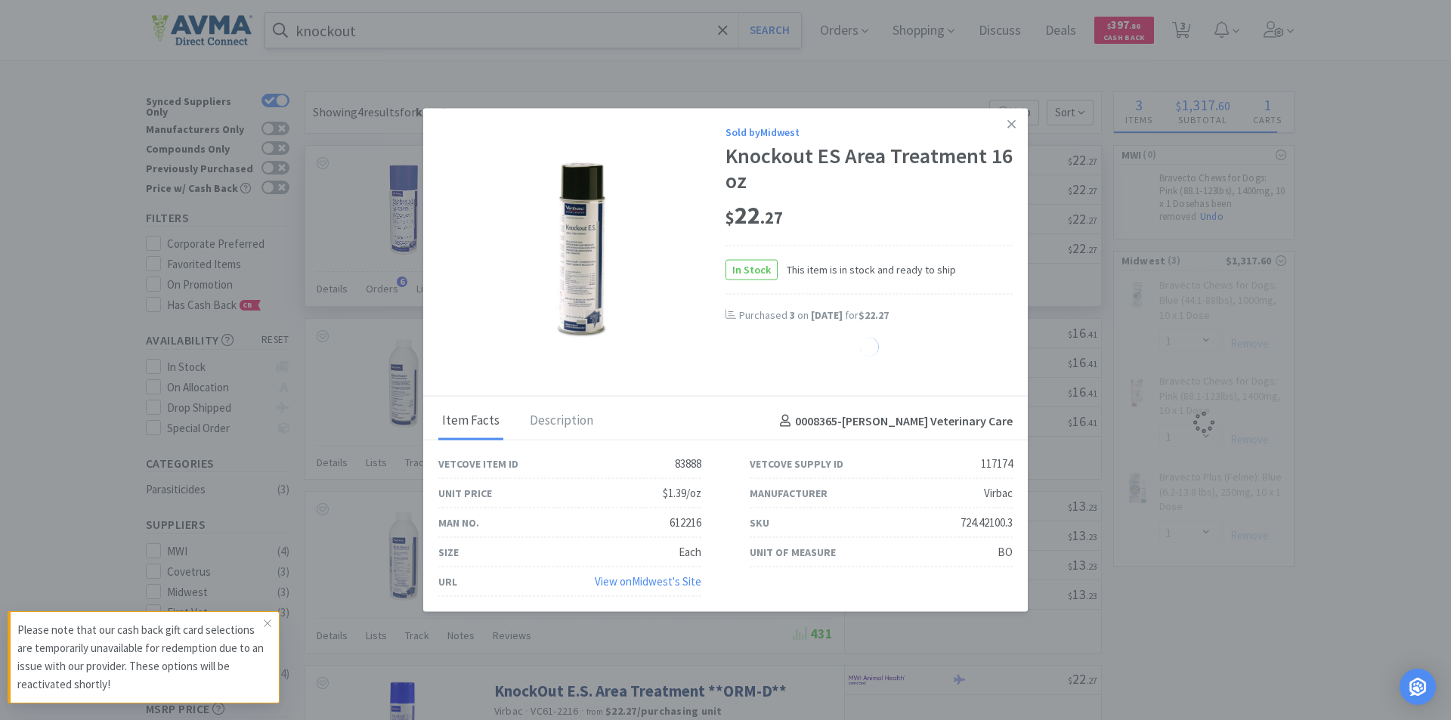
select select "2"
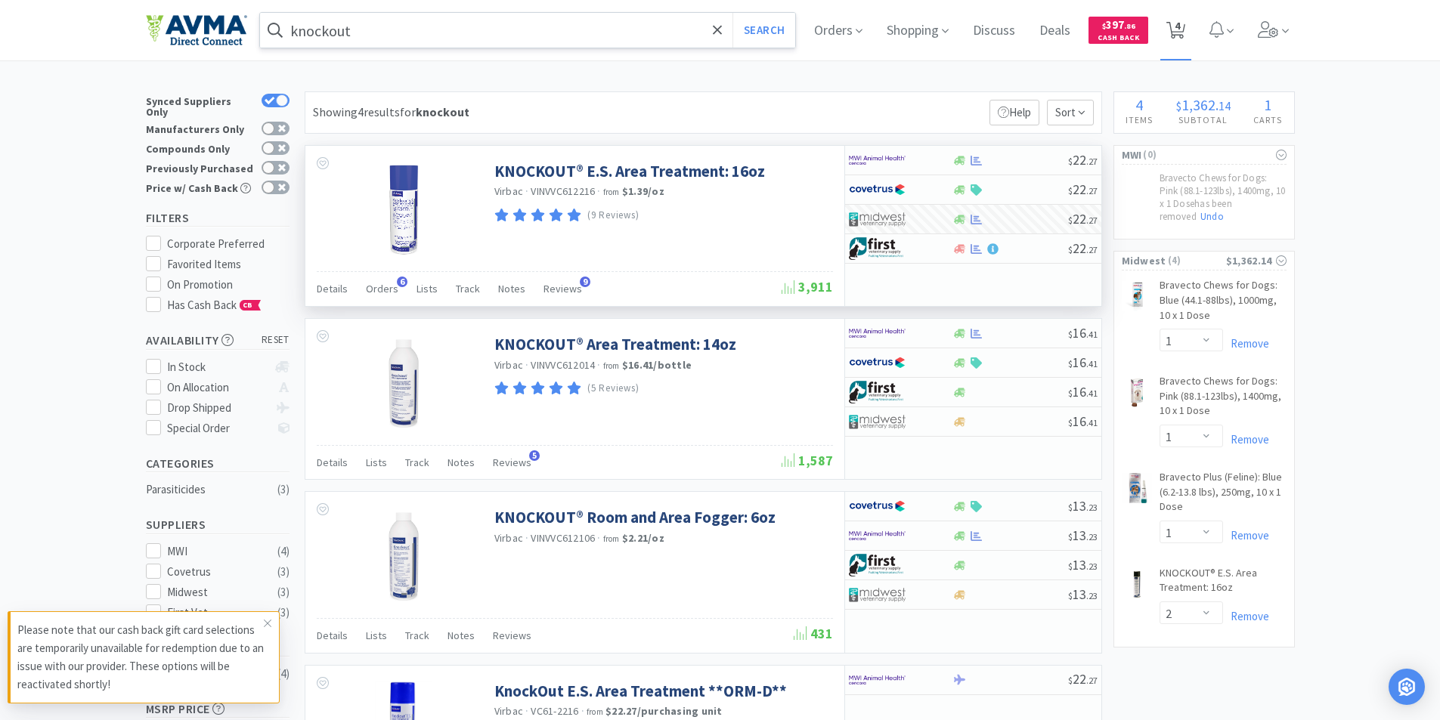
click at [1180, 28] on span "4" at bounding box center [1177, 25] width 5 height 60
select select "1"
select select "2"
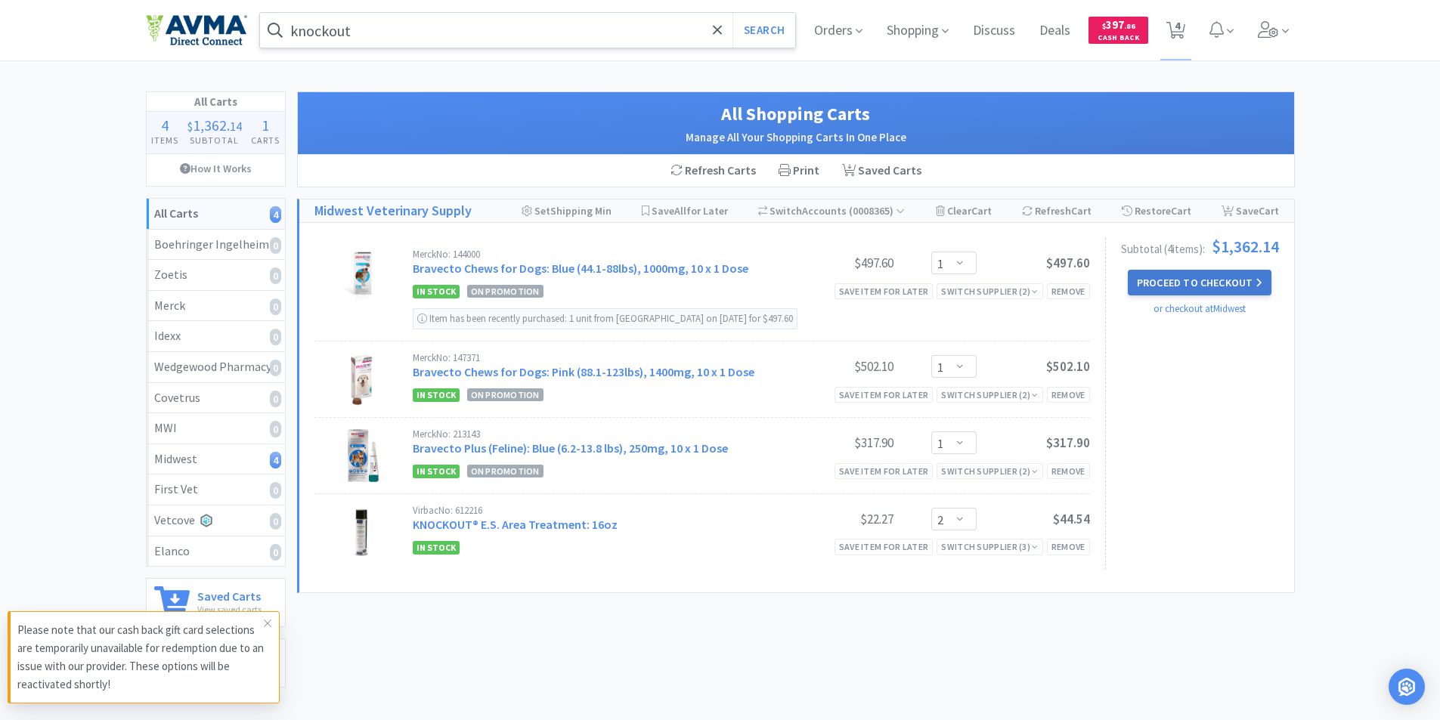
click at [1183, 281] on button "Proceed to Checkout" at bounding box center [1200, 283] width 144 height 26
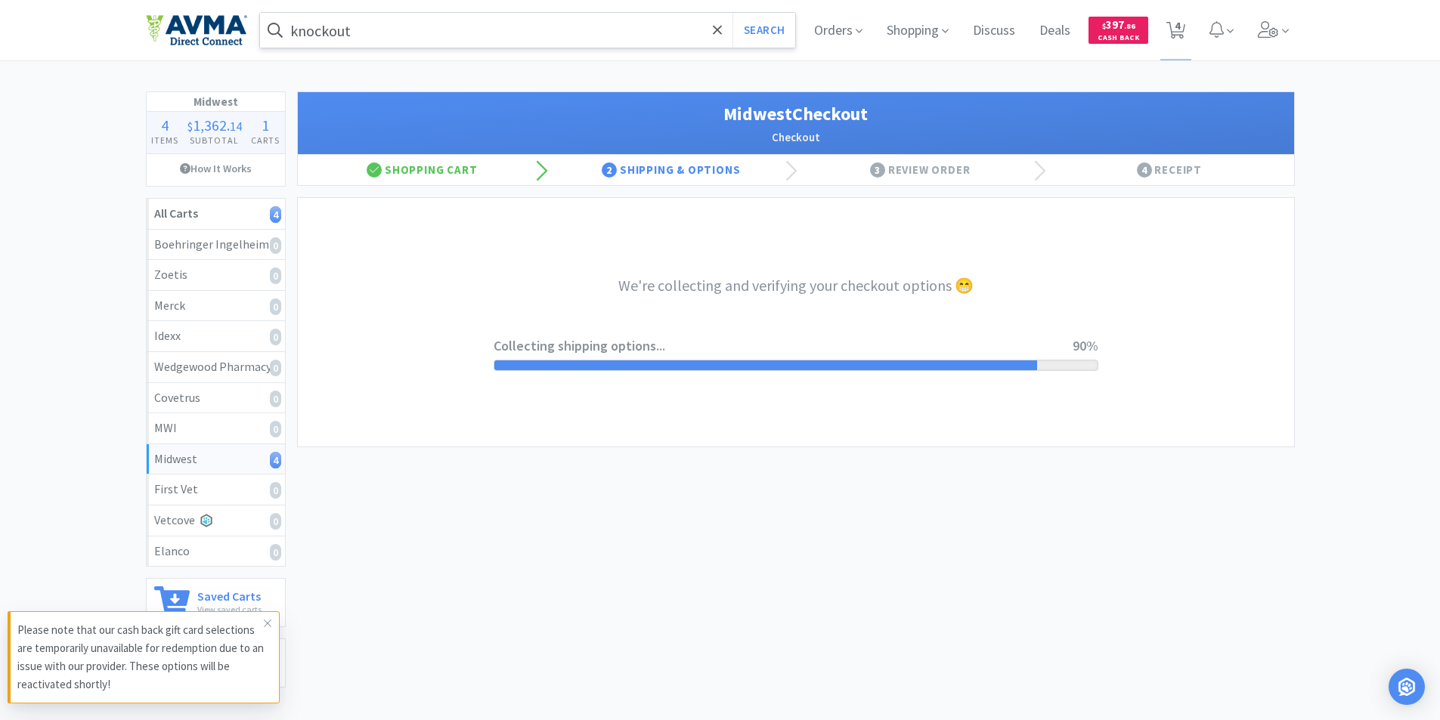
select select "0"
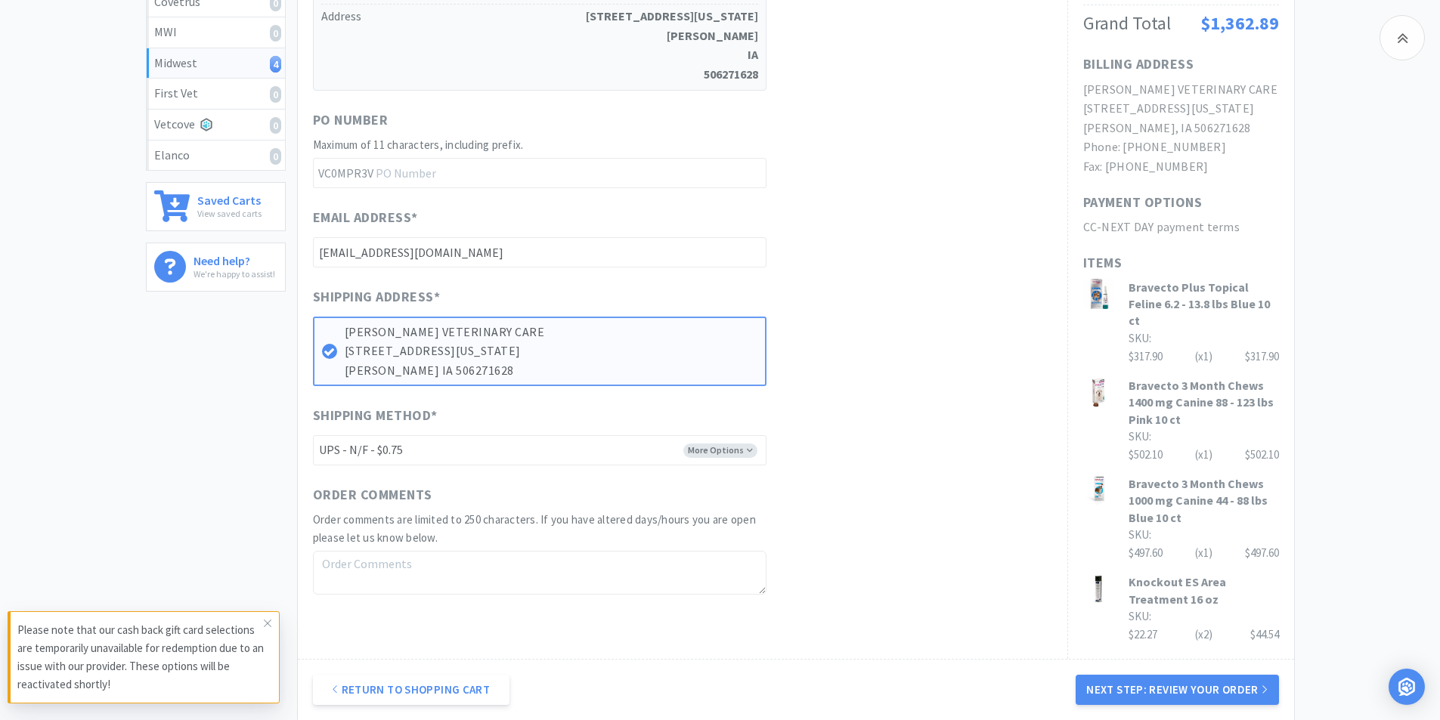
scroll to position [535, 0]
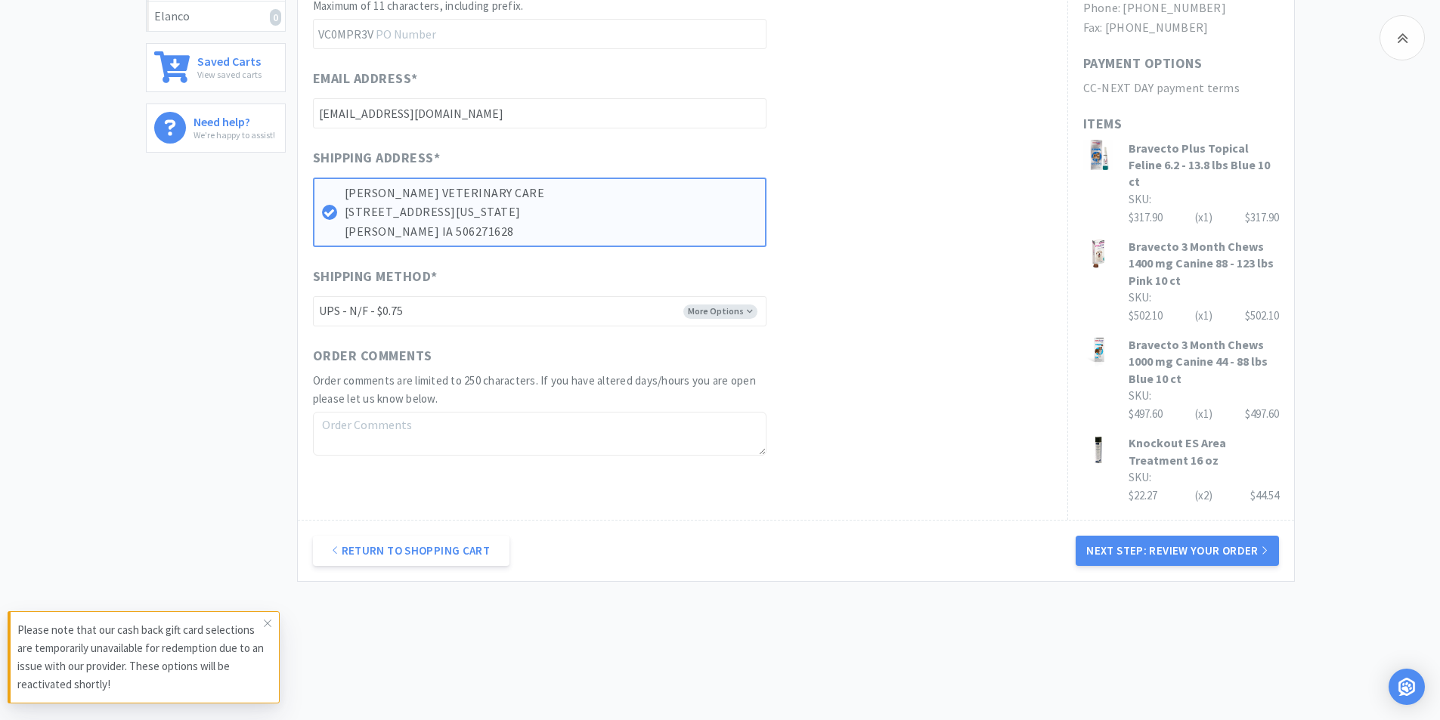
click at [1179, 536] on button "Next Step: Review Your Order" at bounding box center [1177, 551] width 203 height 30
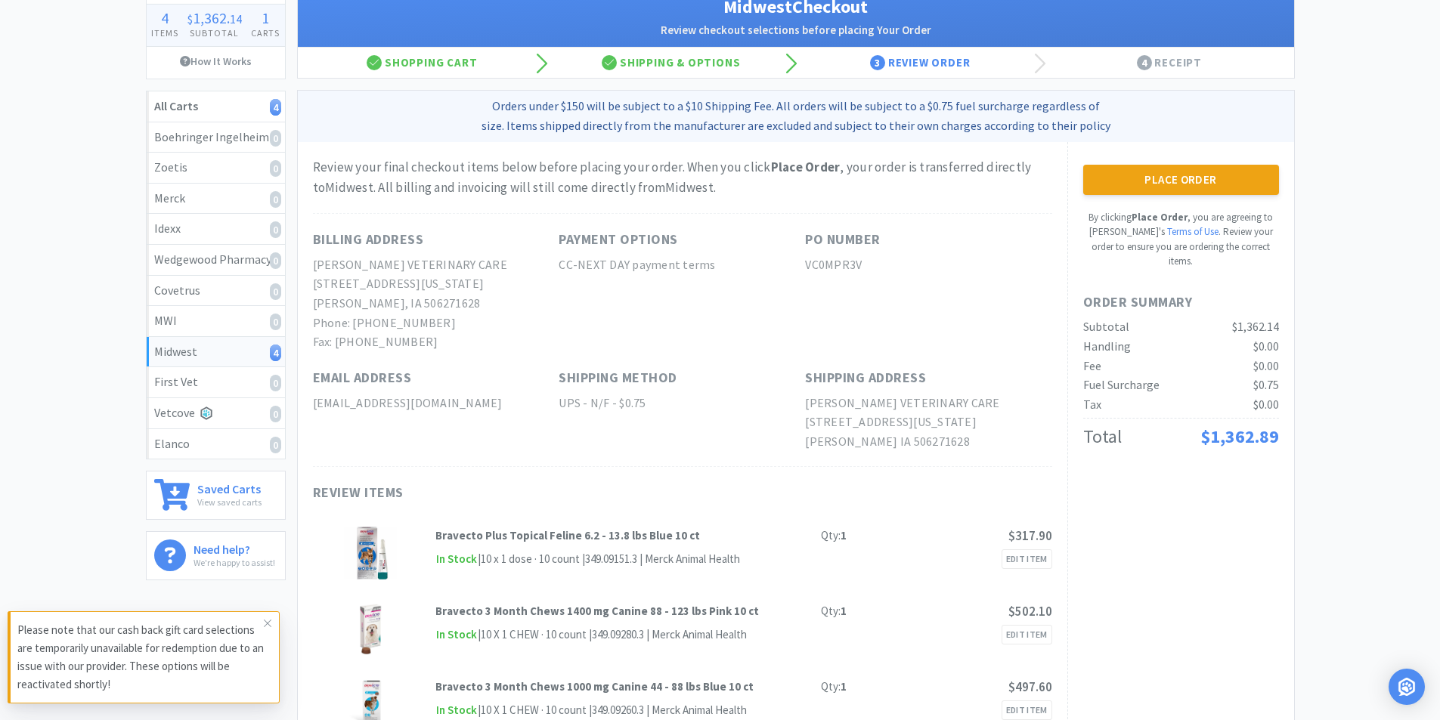
scroll to position [0, 0]
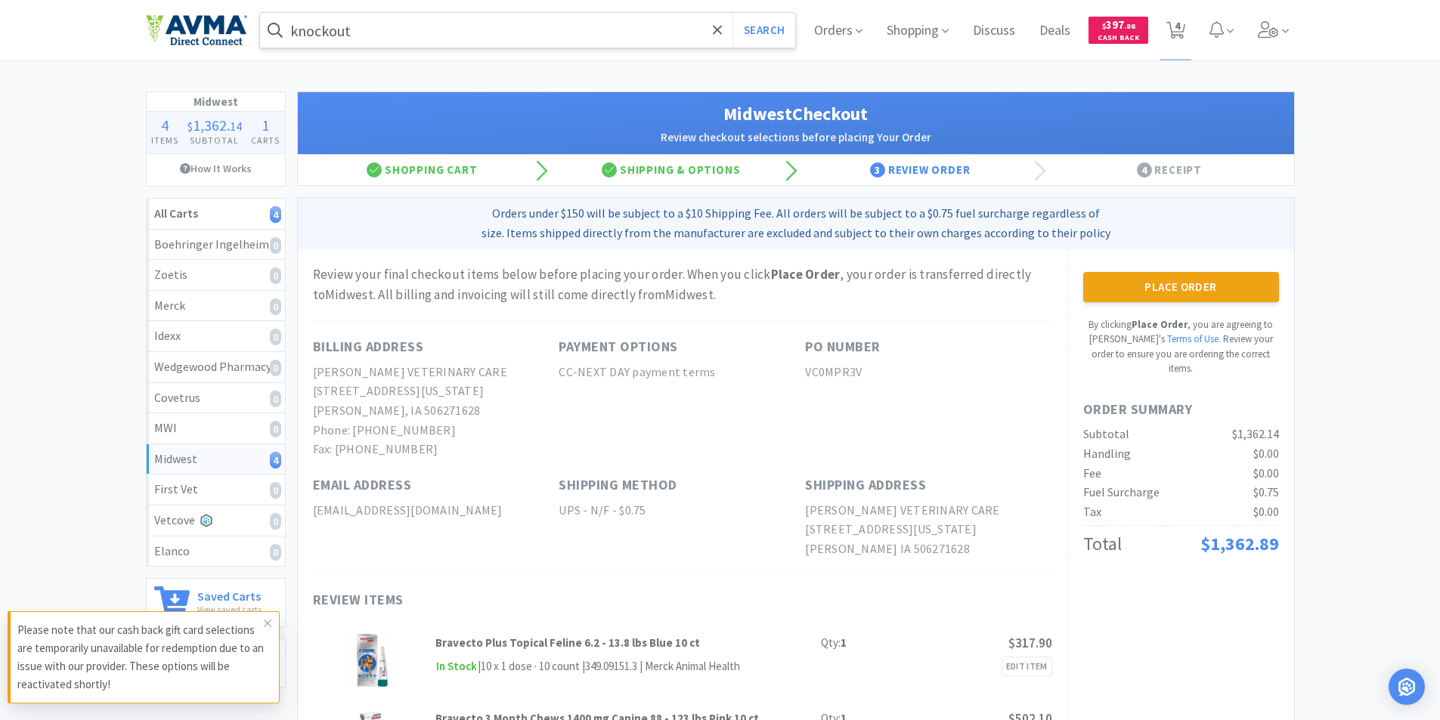
click at [1174, 285] on button "Place Order" at bounding box center [1181, 287] width 196 height 30
